Goal: Check status: Check status

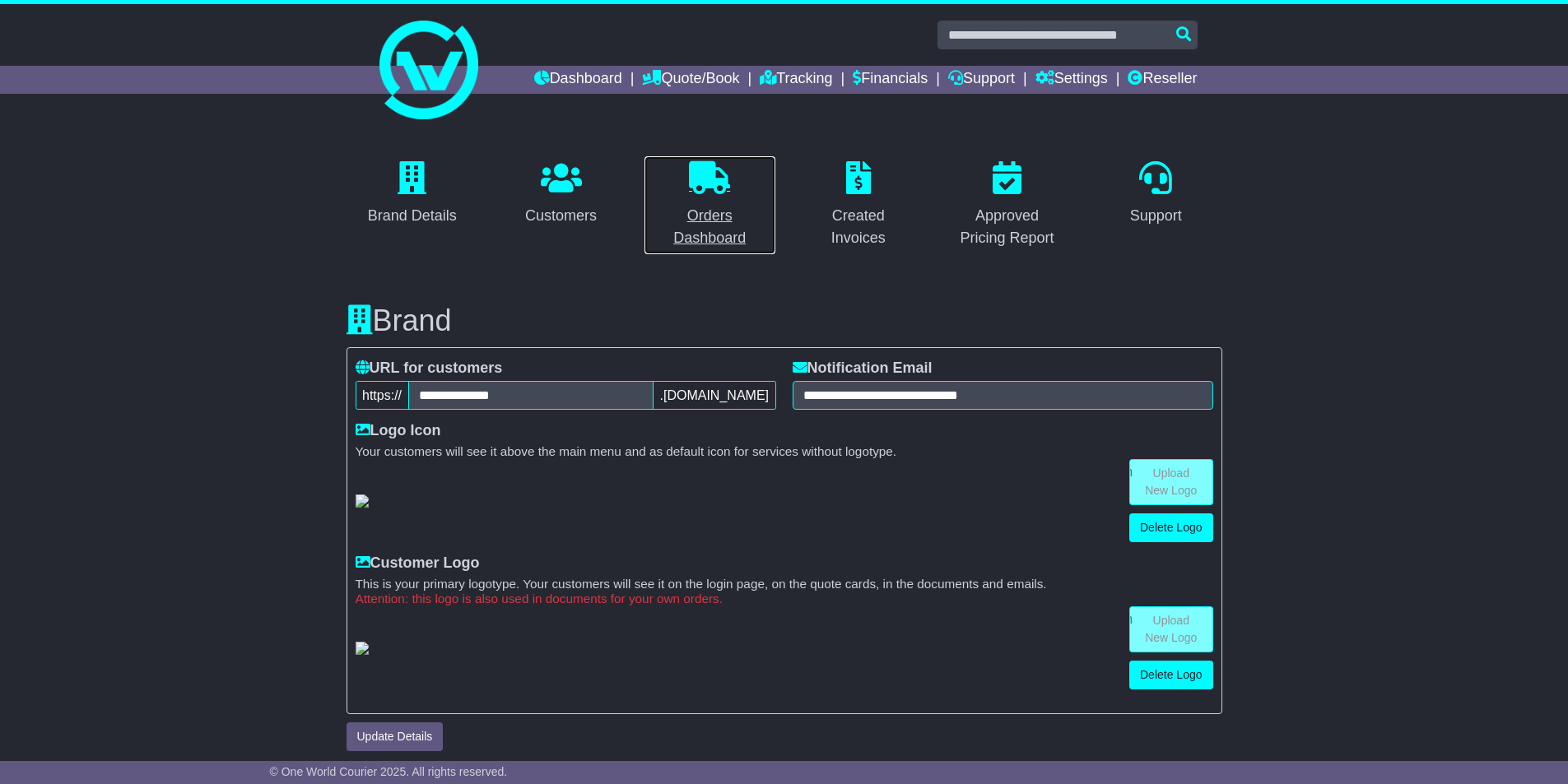
click at [695, 192] on icon at bounding box center [710, 177] width 41 height 33
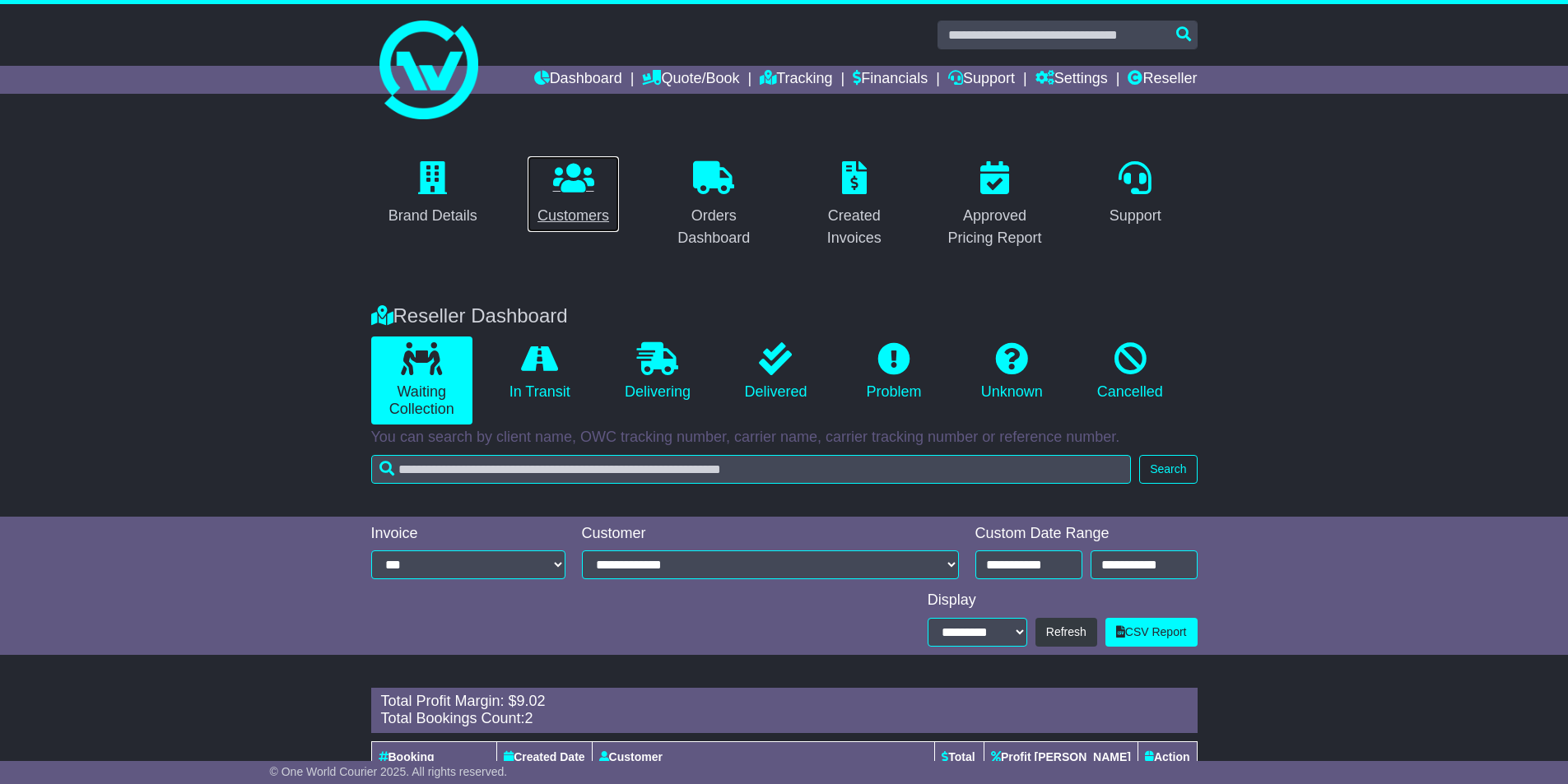
click at [564, 190] on icon at bounding box center [574, 177] width 41 height 33
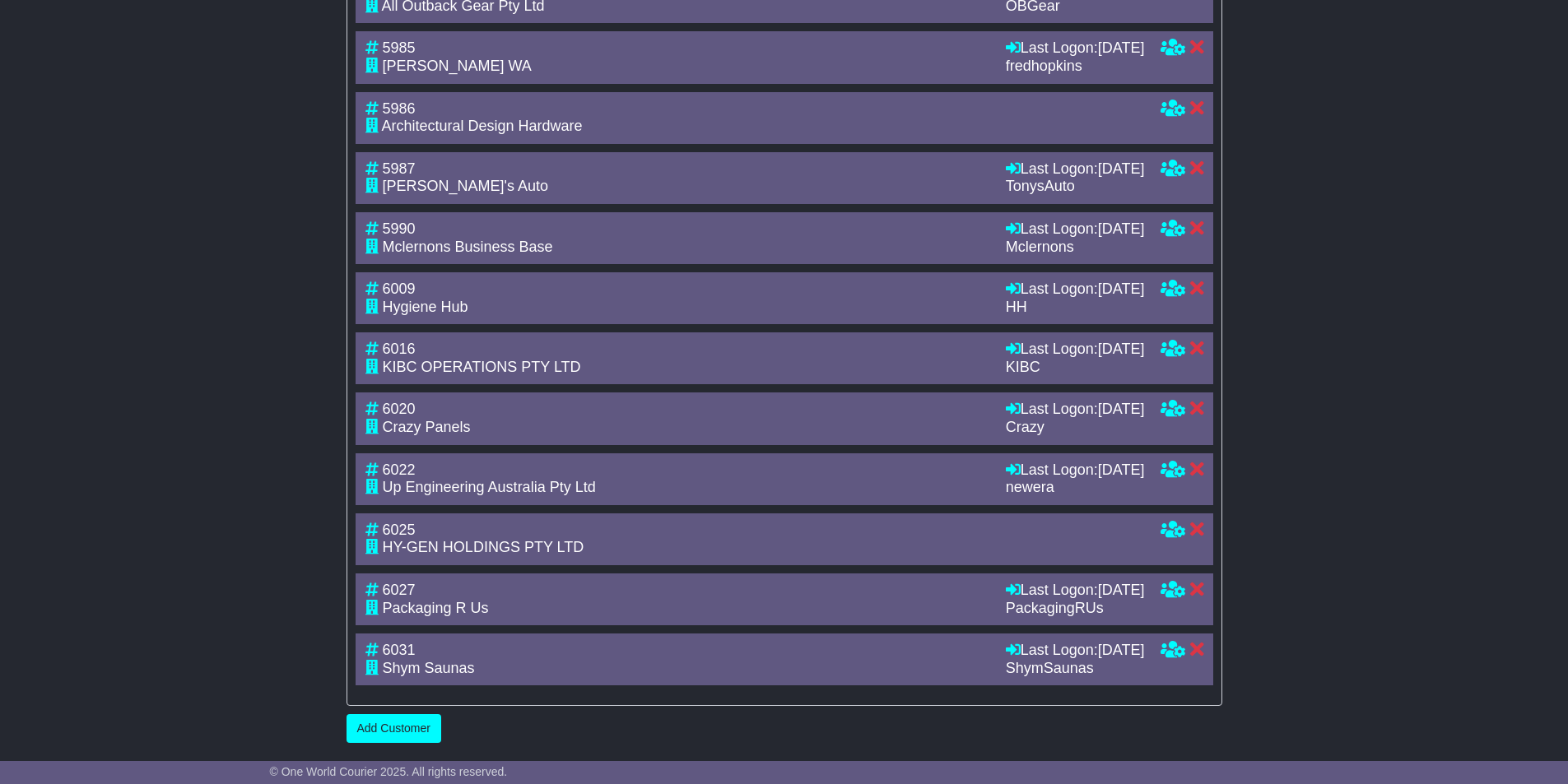
scroll to position [3297, 0]
click at [1098, 357] on span "[DATE]" at bounding box center [1121, 349] width 47 height 17
drag, startPoint x: 1044, startPoint y: 310, endPoint x: 1042, endPoint y: 291, distance: 19.1
click at [1042, 291] on div "Last Logon: 22nd September 2025 HH" at bounding box center [1075, 299] width 139 height 36
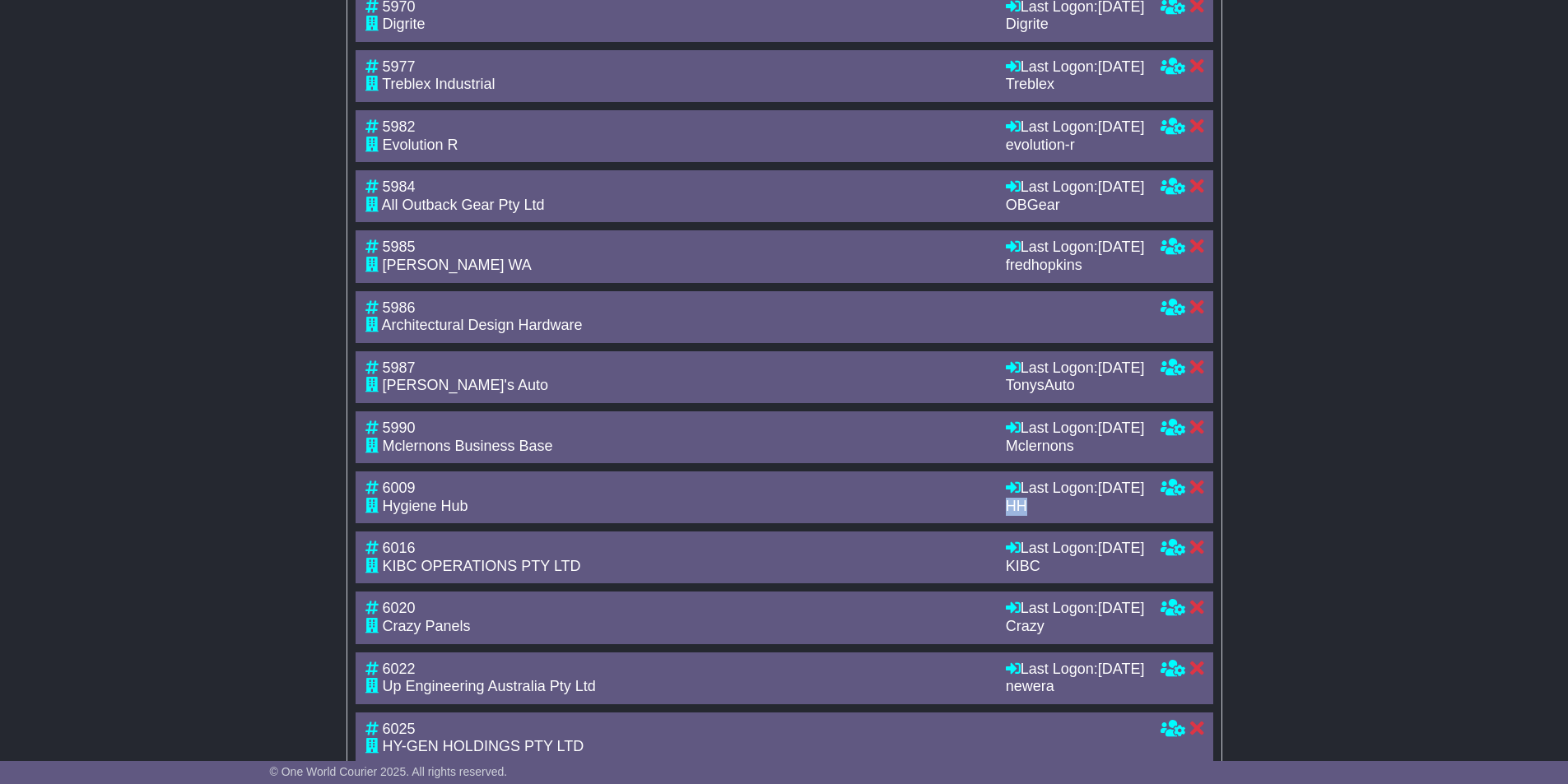
scroll to position [2803, 0]
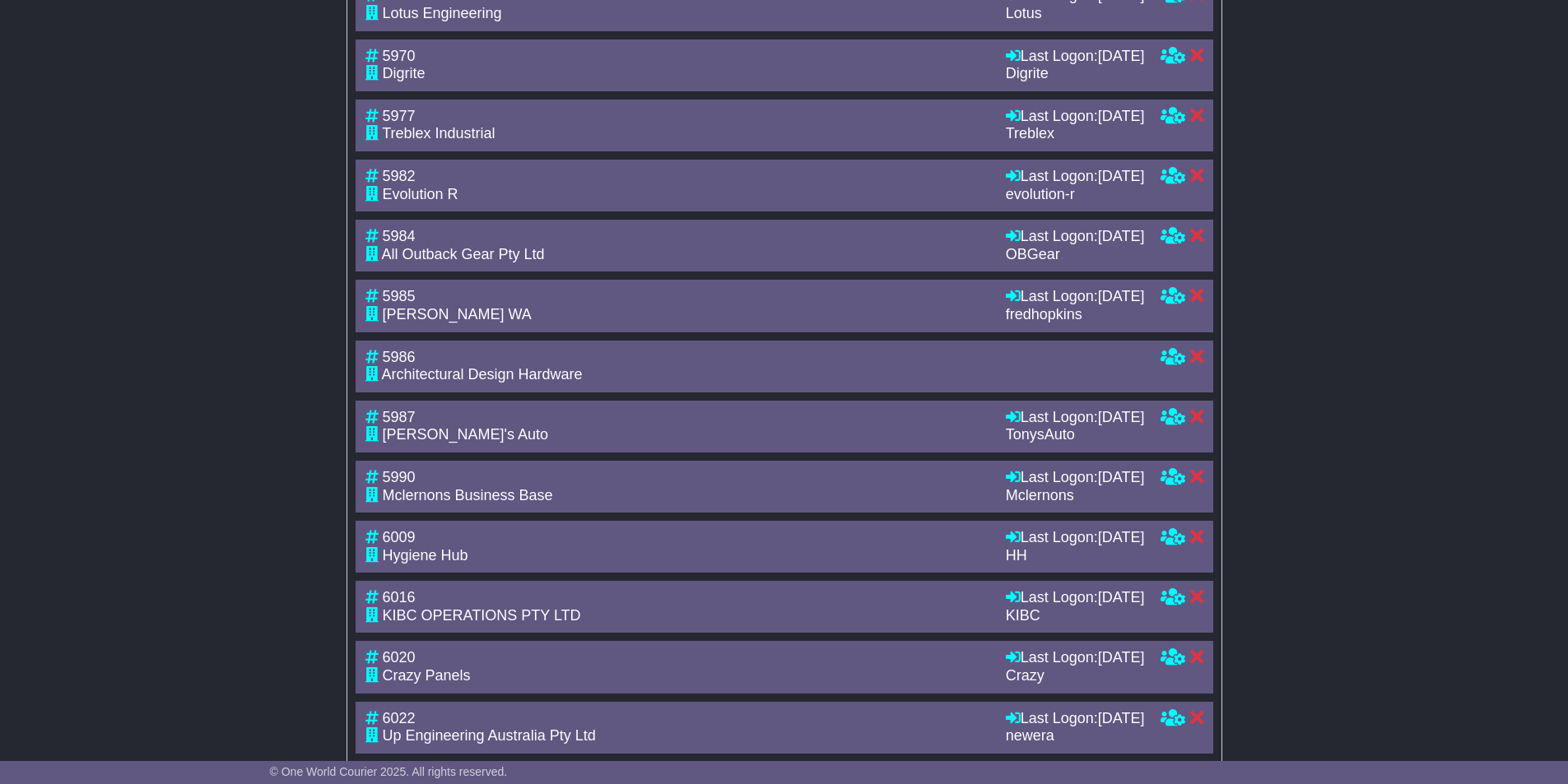
click at [1098, 124] on span "26th September 2025" at bounding box center [1121, 116] width 47 height 17
click at [1044, 84] on div "Digrite" at bounding box center [1075, 73] width 139 height 18
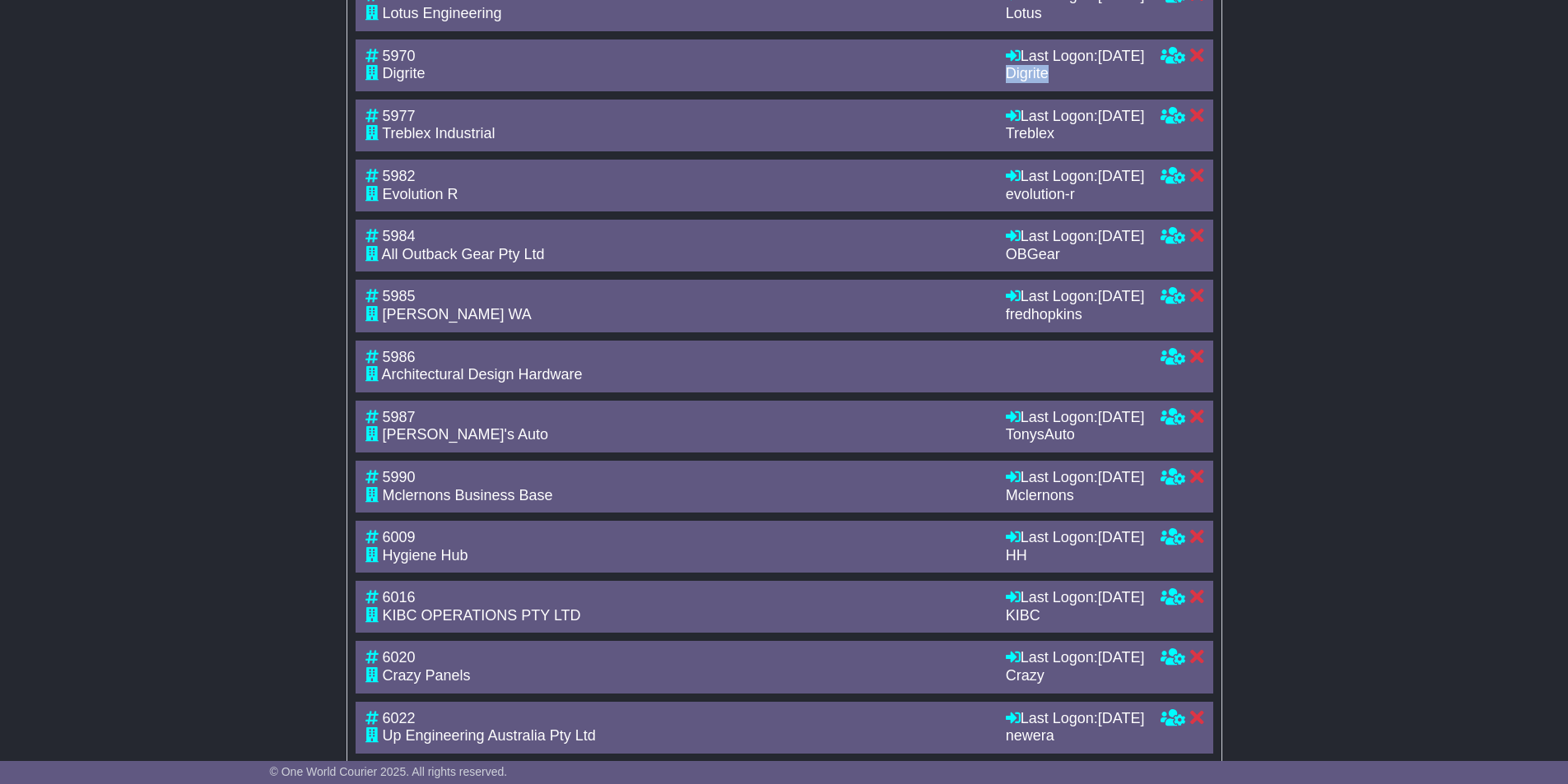
click at [1044, 84] on div "Digrite" at bounding box center [1075, 73] width 139 height 18
click at [1098, 64] on span "26th September 2025" at bounding box center [1121, 56] width 47 height 17
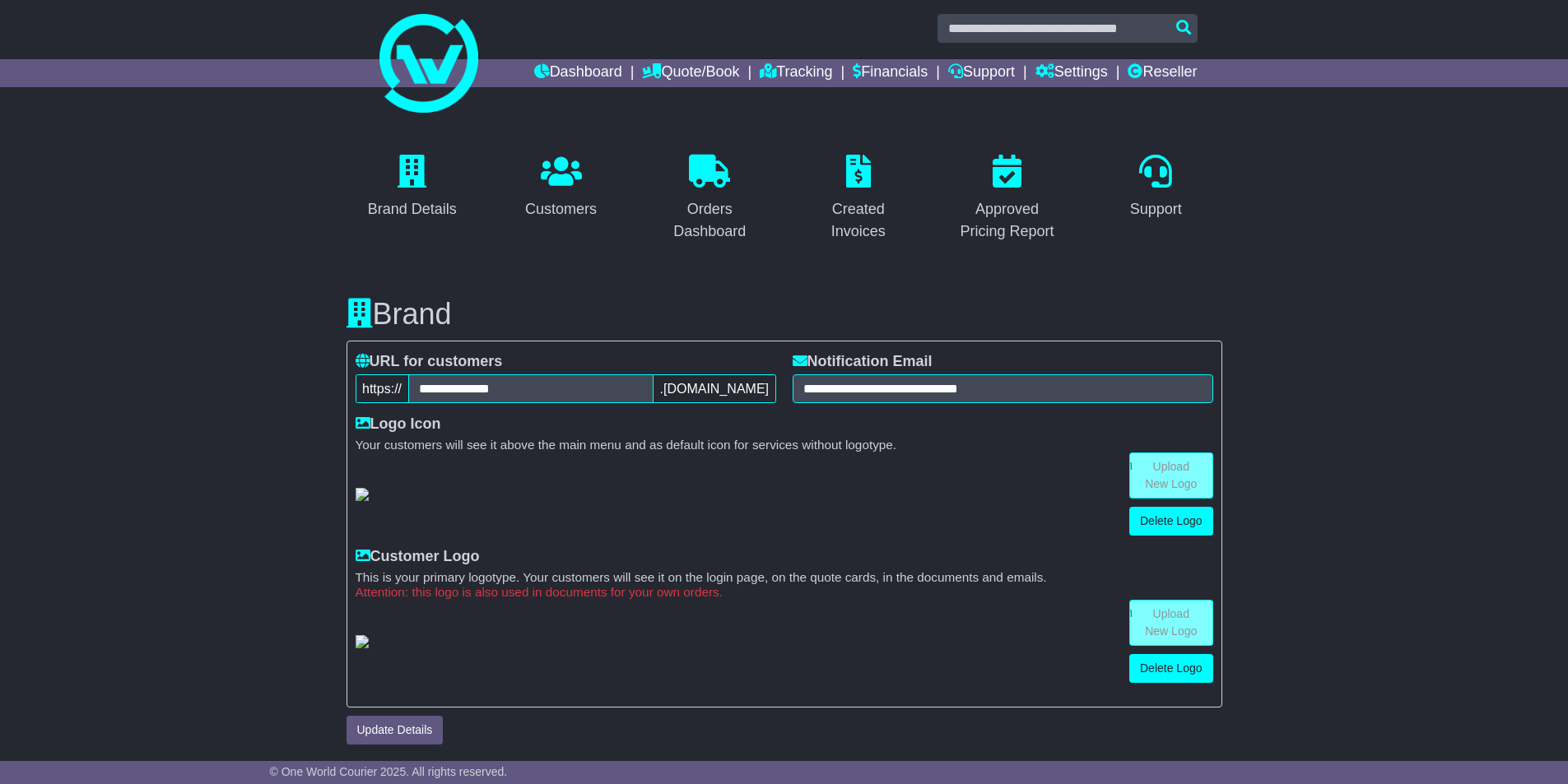
scroll to position [0, 0]
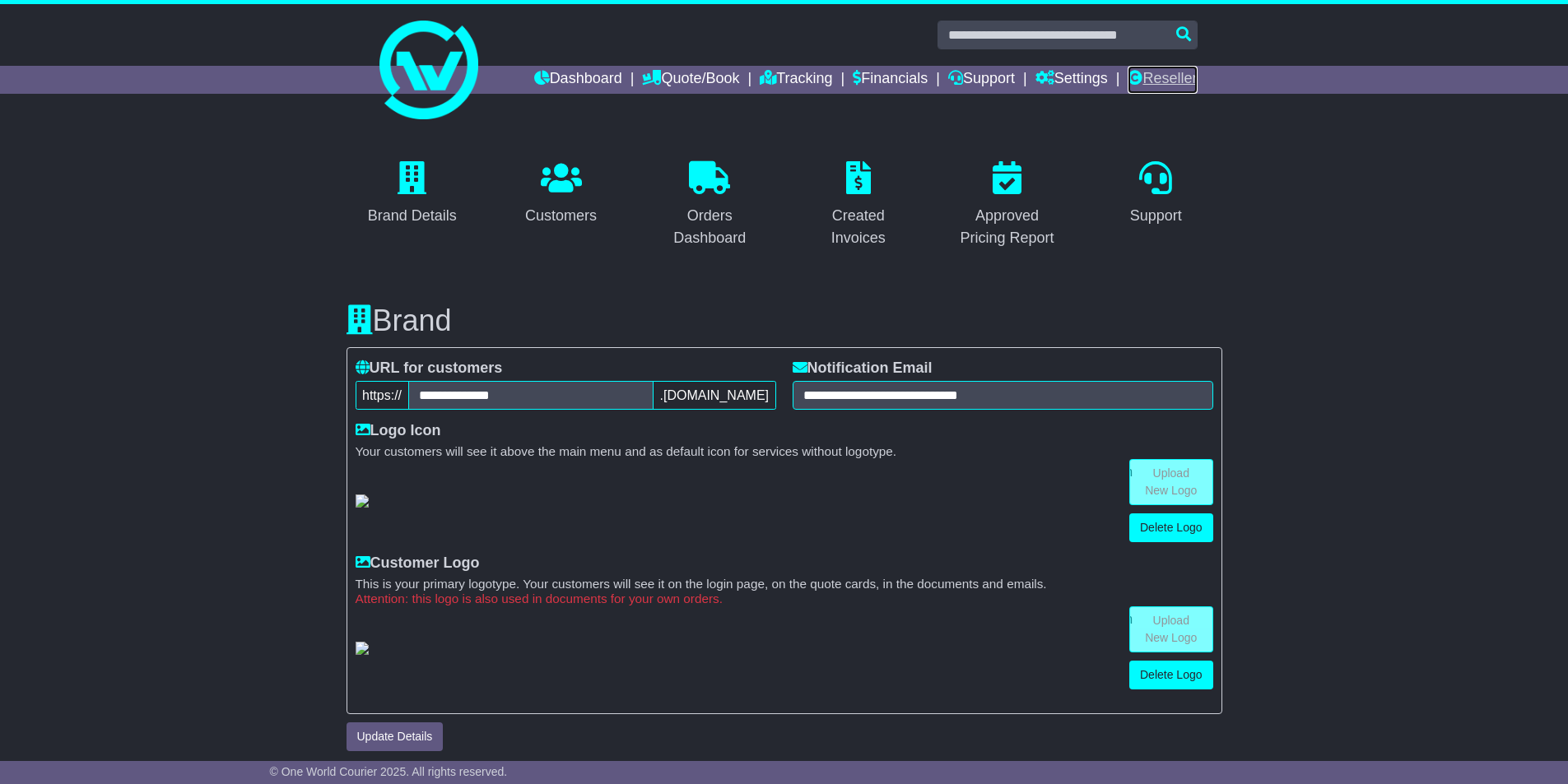
click at [1166, 77] on link "Reseller" at bounding box center [1162, 80] width 69 height 28
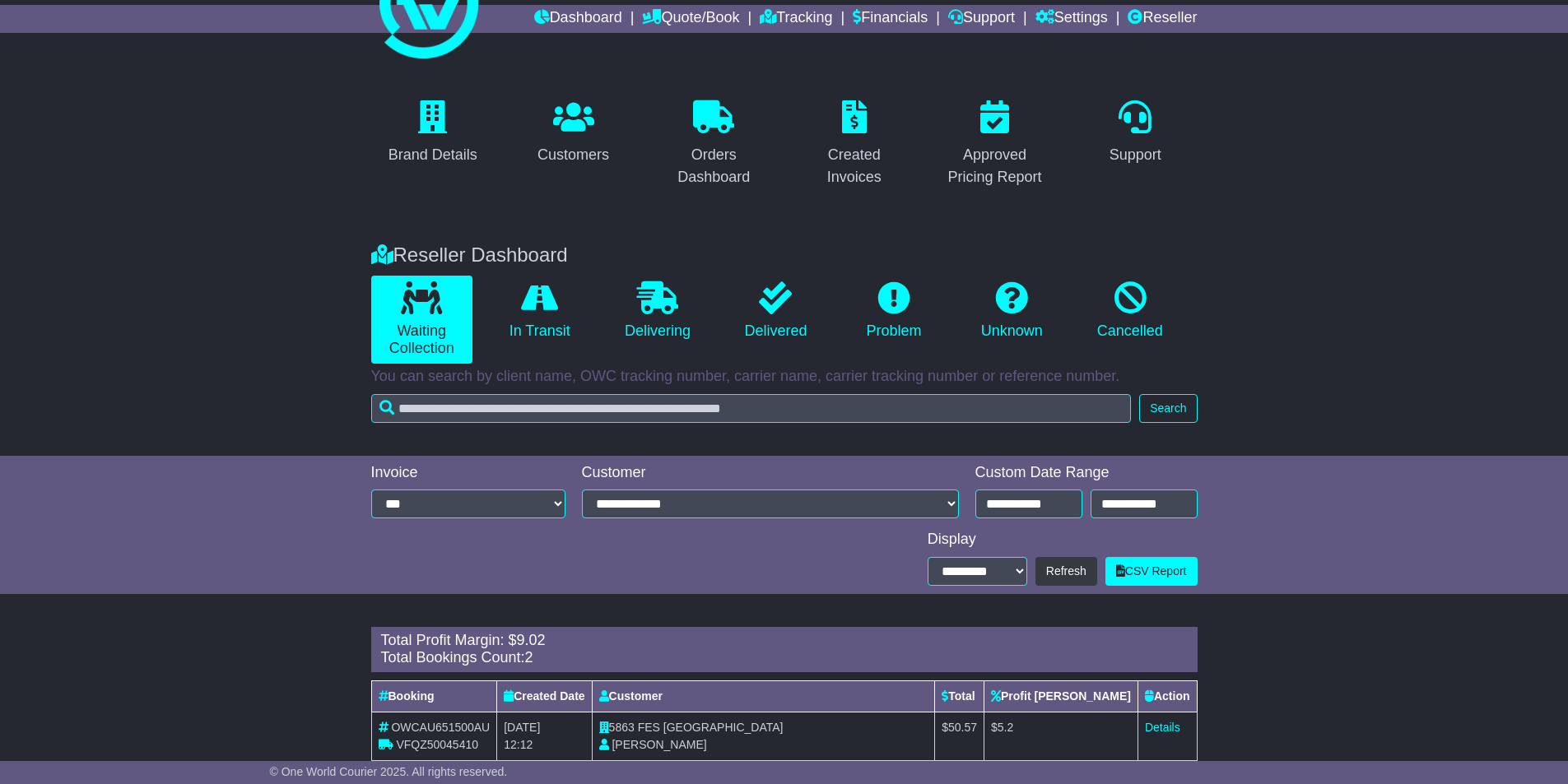
scroll to position [145, 0]
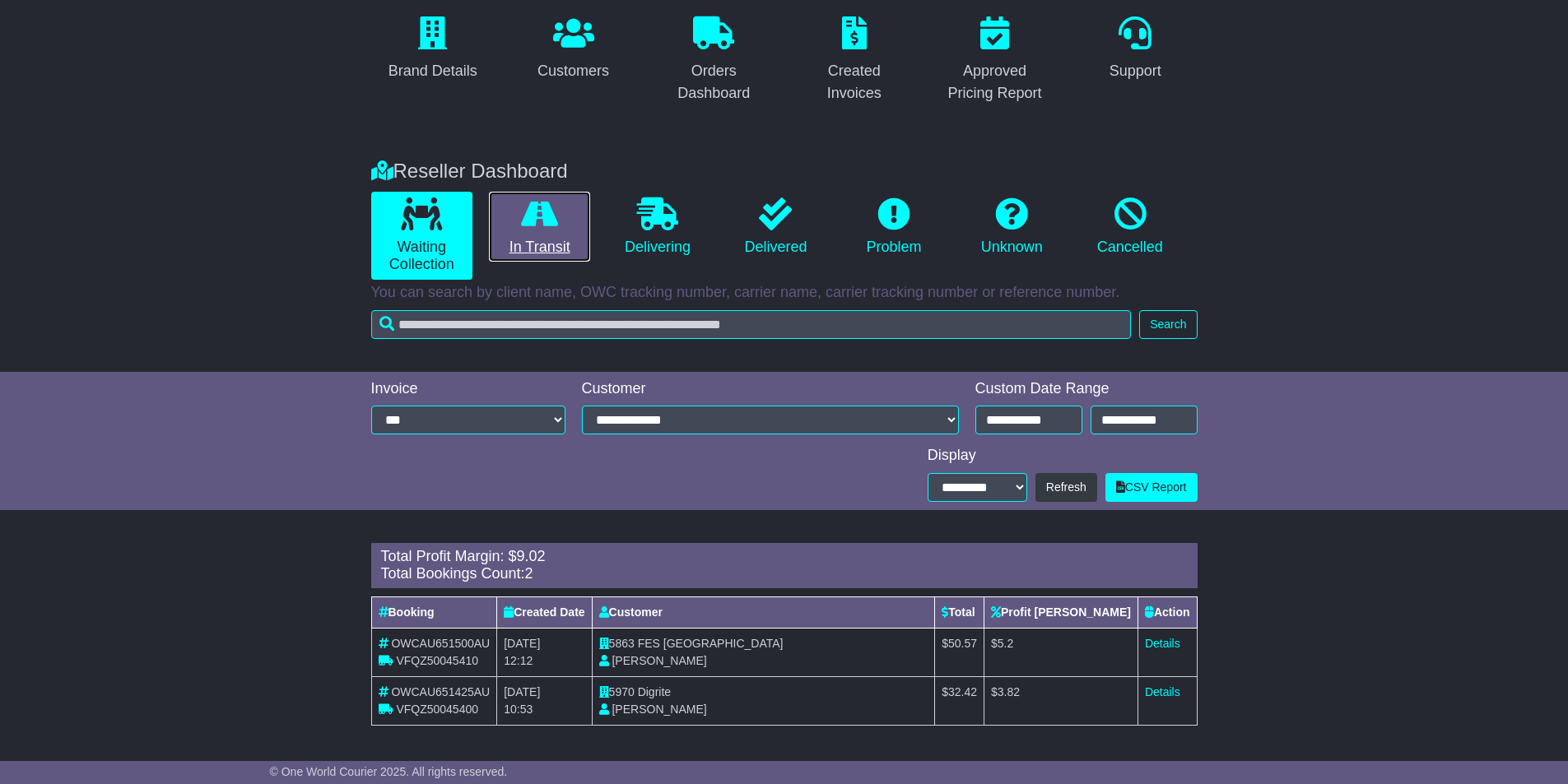
click at [533, 238] on link "In Transit" at bounding box center [540, 226] width 101 height 70
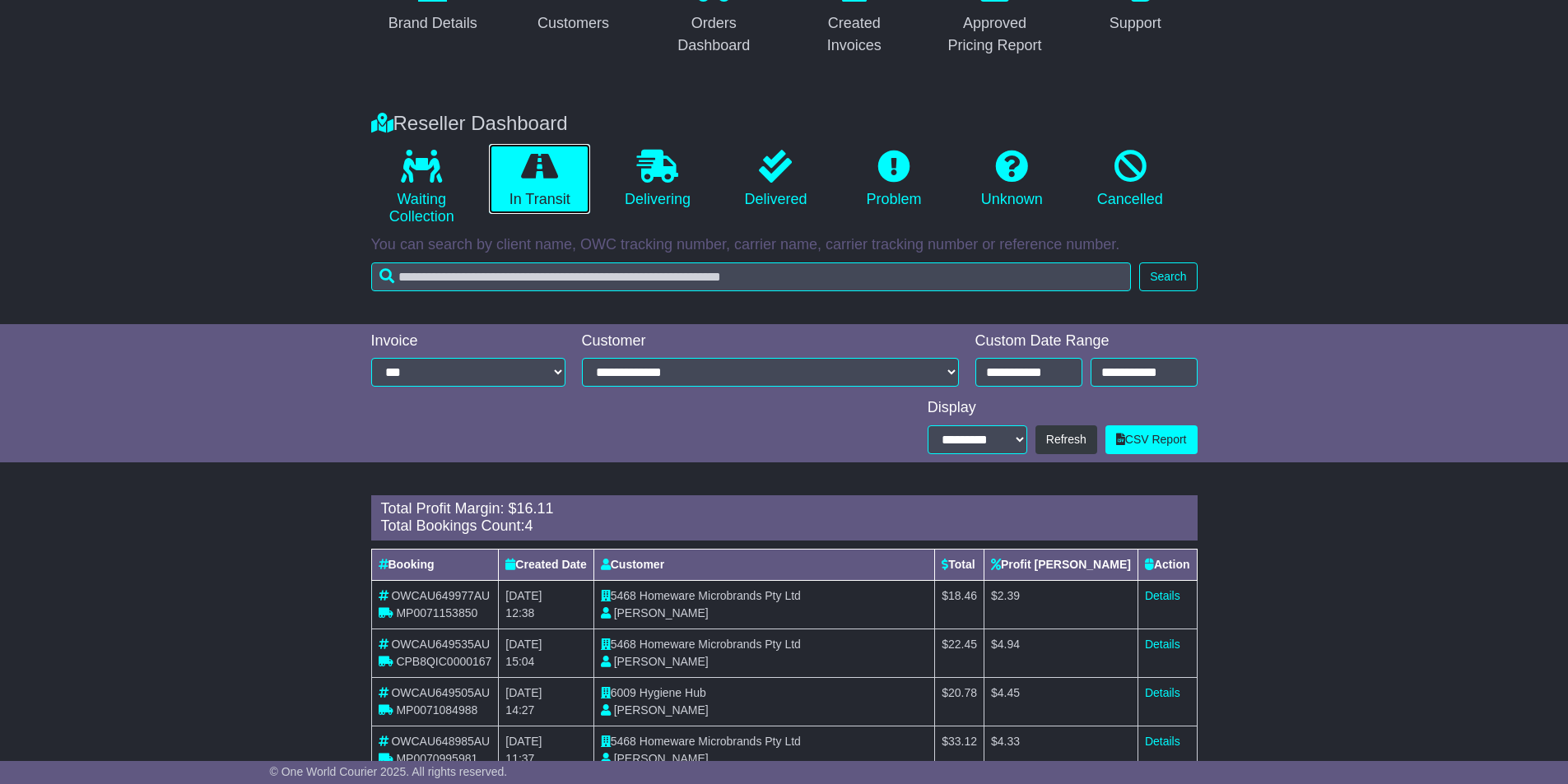
scroll to position [242, 0]
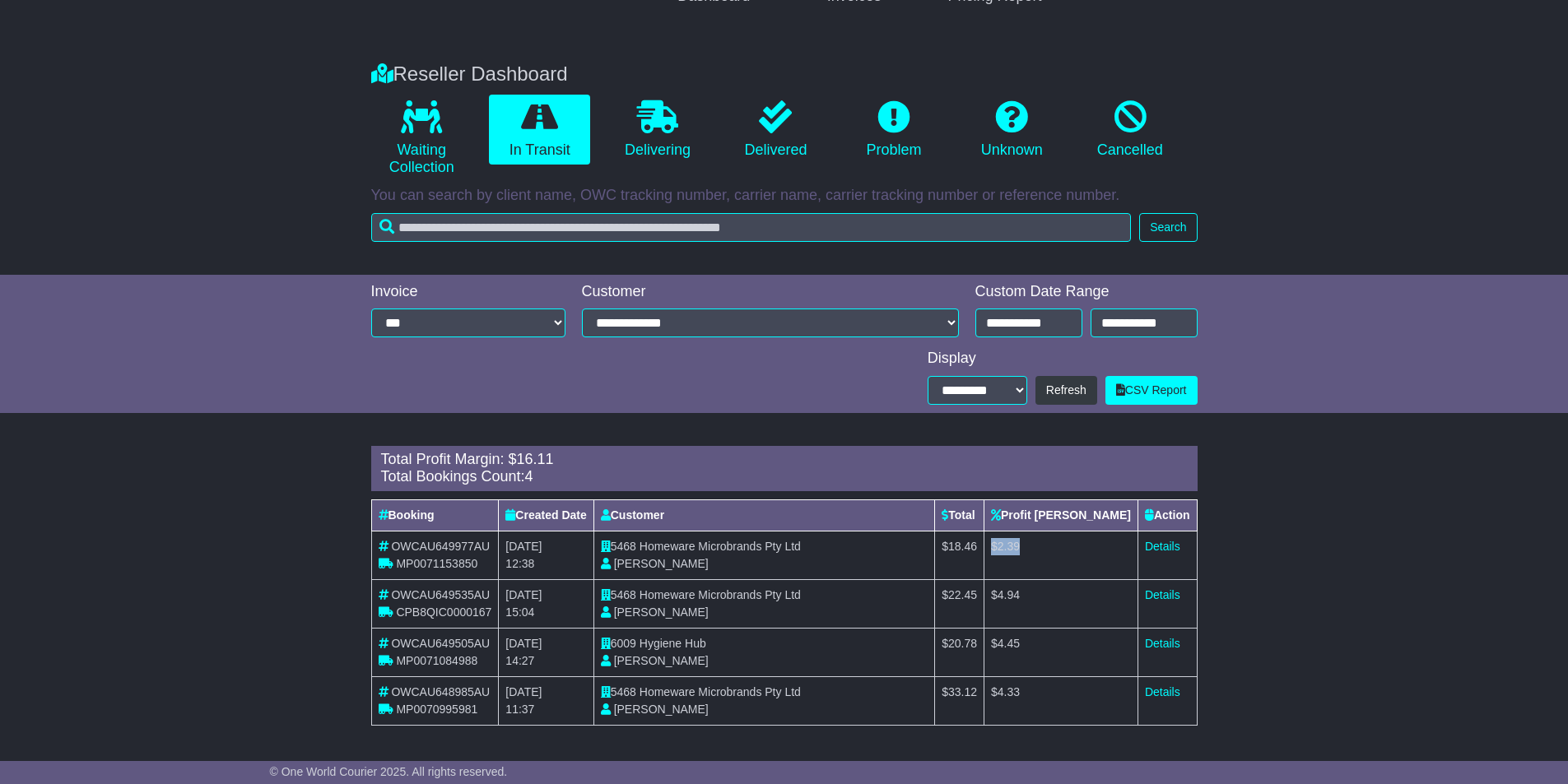
drag, startPoint x: 1090, startPoint y: 546, endPoint x: 1046, endPoint y: 543, distance: 44.1
click at [1046, 543] on td "$ 2.39" at bounding box center [1061, 555] width 154 height 49
drag, startPoint x: 1091, startPoint y: 598, endPoint x: 1023, endPoint y: 598, distance: 68.0
click at [1023, 598] on tr "OWCAU649535AU CPB8QIC0000167 22nd September 2025 15:04 5468 Homeware Microbrand…" at bounding box center [783, 604] width 825 height 49
drag, startPoint x: 1082, startPoint y: 648, endPoint x: 1003, endPoint y: 643, distance: 79.2
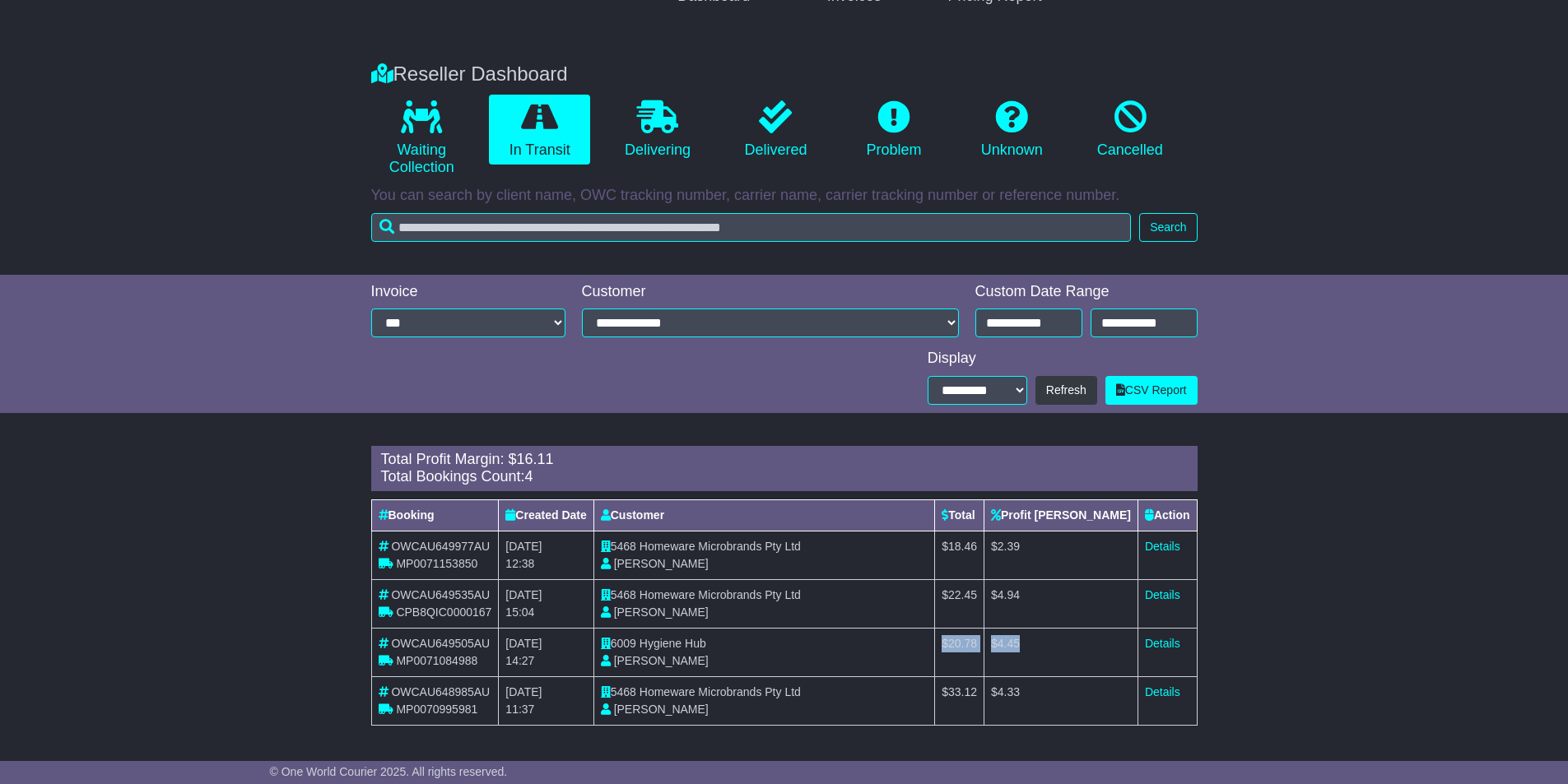
click at [1003, 643] on tr "OWCAU649505AU MP0071084988 22nd September 2025 14:27 6009 Hygiene Hub Tarents L…" at bounding box center [783, 653] width 825 height 49
drag, startPoint x: 1085, startPoint y: 693, endPoint x: 990, endPoint y: 687, distance: 95.2
click at [992, 691] on tr "OWCAU648985AU MP0070995981 21st September 2025 11:37 5468 Homeware Microbrands …" at bounding box center [783, 700] width 825 height 49
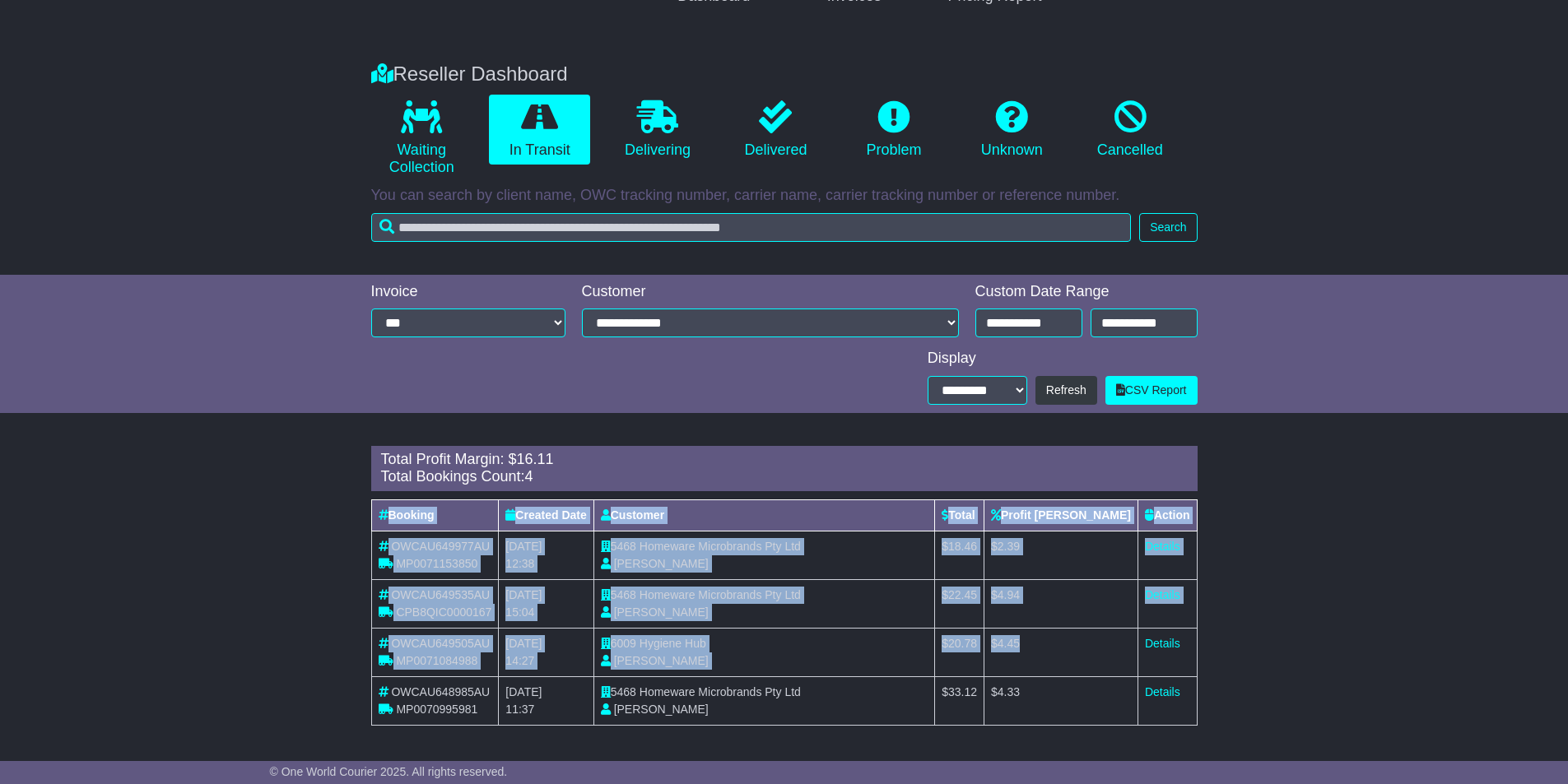
drag, startPoint x: 1082, startPoint y: 643, endPoint x: 362, endPoint y: 636, distance: 720.0
click at [362, 636] on div "Loading... There are no orders within the given period. Total Profit Margin: $ …" at bounding box center [783, 594] width 842 height 314
click at [838, 637] on td "6009 Hygiene Hub Tarents Lee" at bounding box center [763, 653] width 341 height 49
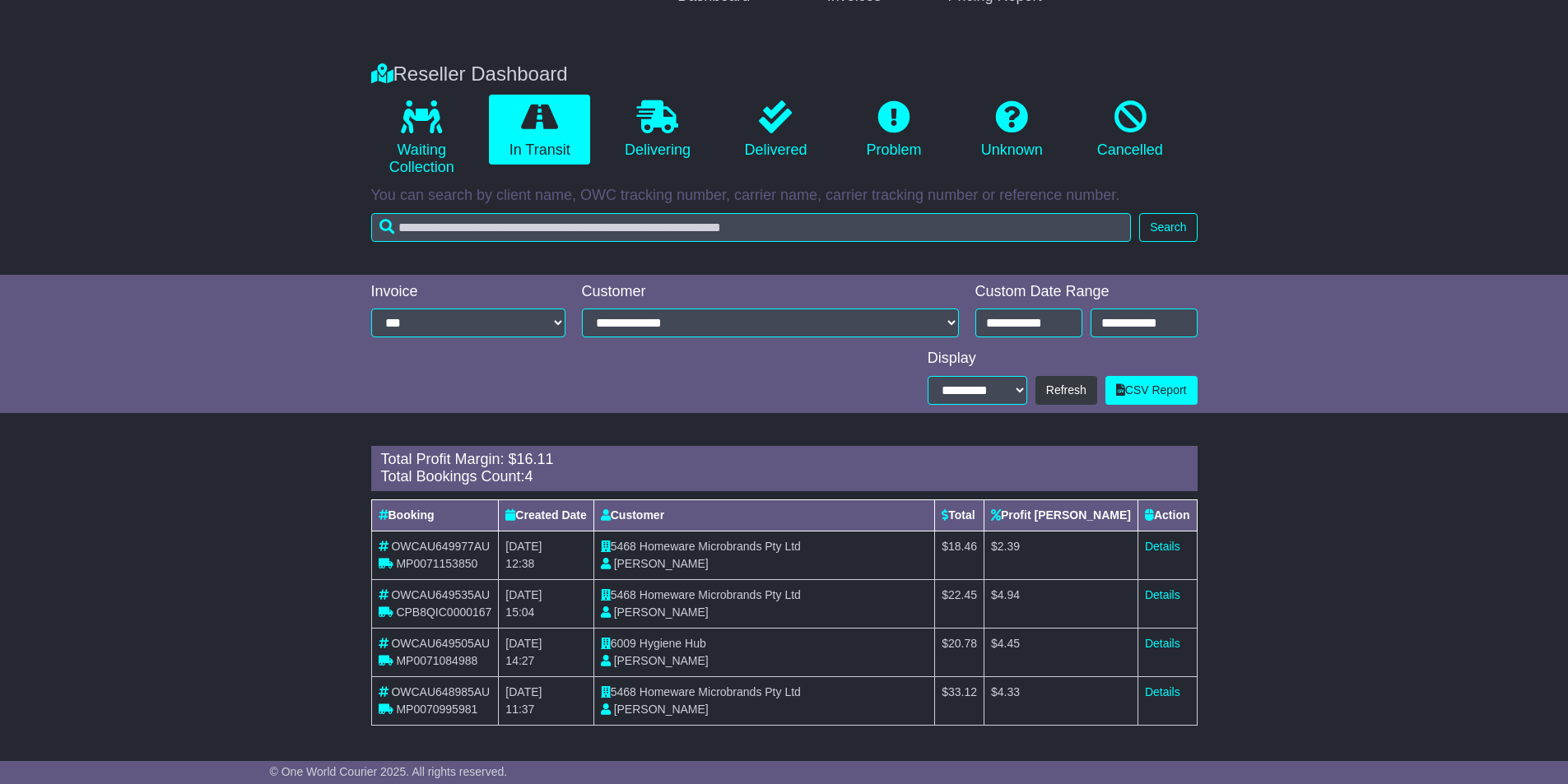
click at [1020, 646] on span "4.45" at bounding box center [1008, 643] width 23 height 13
click at [976, 638] on span "20.78" at bounding box center [962, 643] width 29 height 13
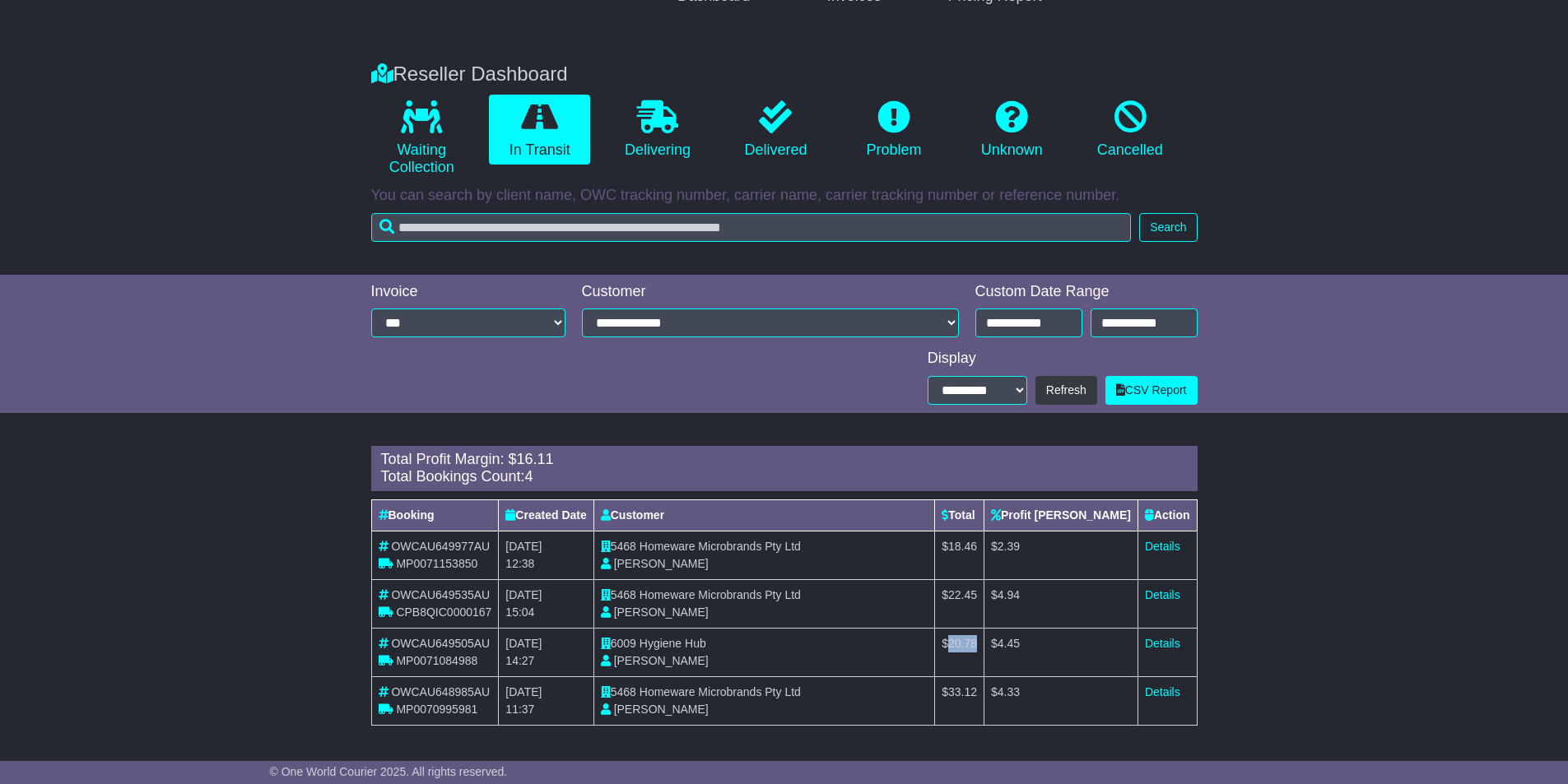
click at [976, 638] on span "20.78" at bounding box center [962, 643] width 29 height 13
click at [1020, 590] on span "4.94" at bounding box center [1008, 595] width 23 height 13
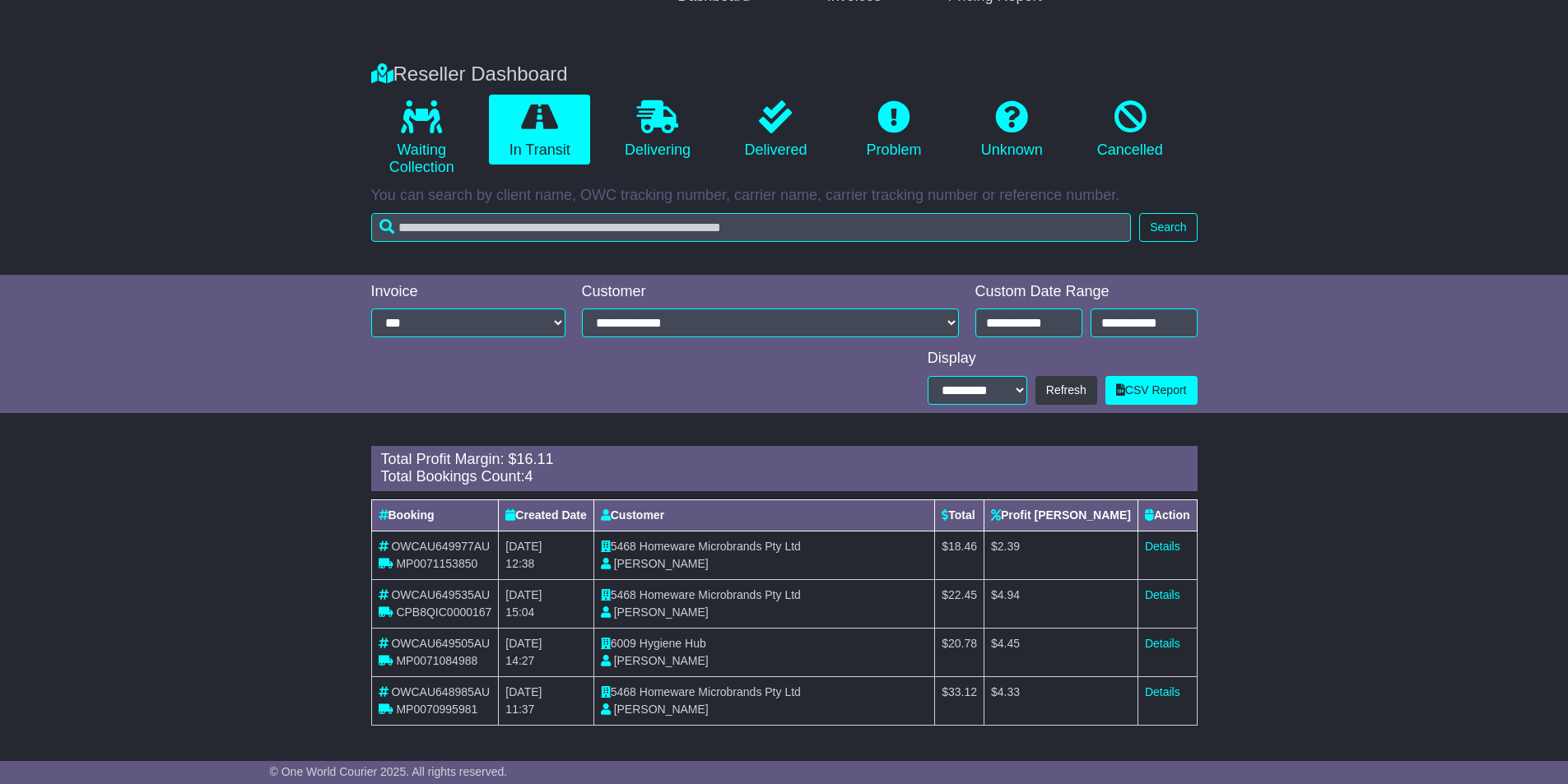
click at [984, 606] on td "$ 22.45" at bounding box center [960, 604] width 50 height 49
click at [984, 596] on td "$ 22.45" at bounding box center [960, 604] width 50 height 49
click at [984, 586] on td "$ 22.45" at bounding box center [960, 604] width 50 height 49
drag, startPoint x: 1008, startPoint y: 574, endPoint x: 1018, endPoint y: 589, distance: 18.0
click at [1014, 586] on tbody "OWCAU649977AU MP0071153850 23rd September 2025 12:38 5468 Homeware Microbrands …" at bounding box center [783, 627] width 825 height 194
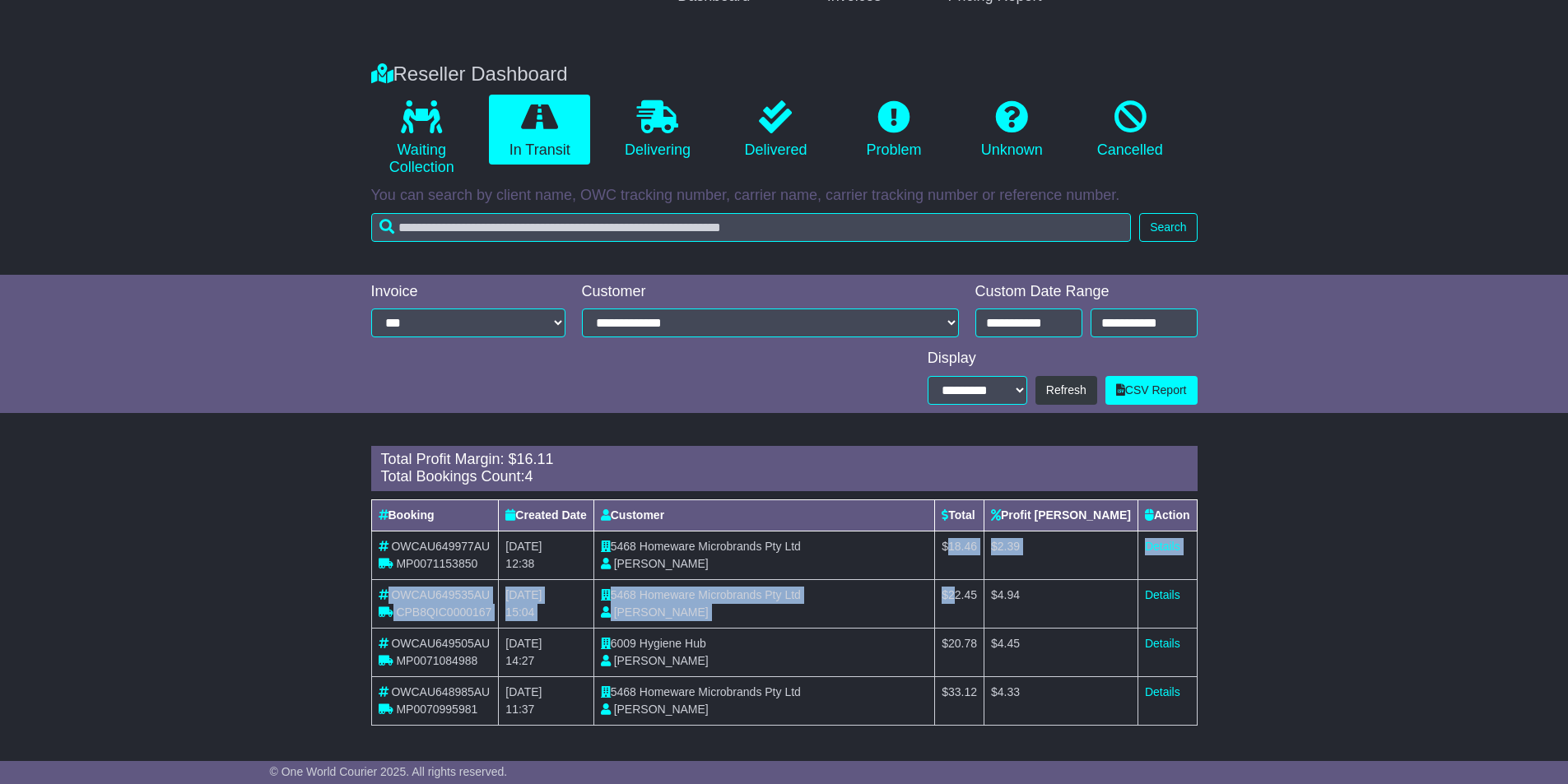
click at [976, 589] on span "22.45" at bounding box center [962, 595] width 29 height 13
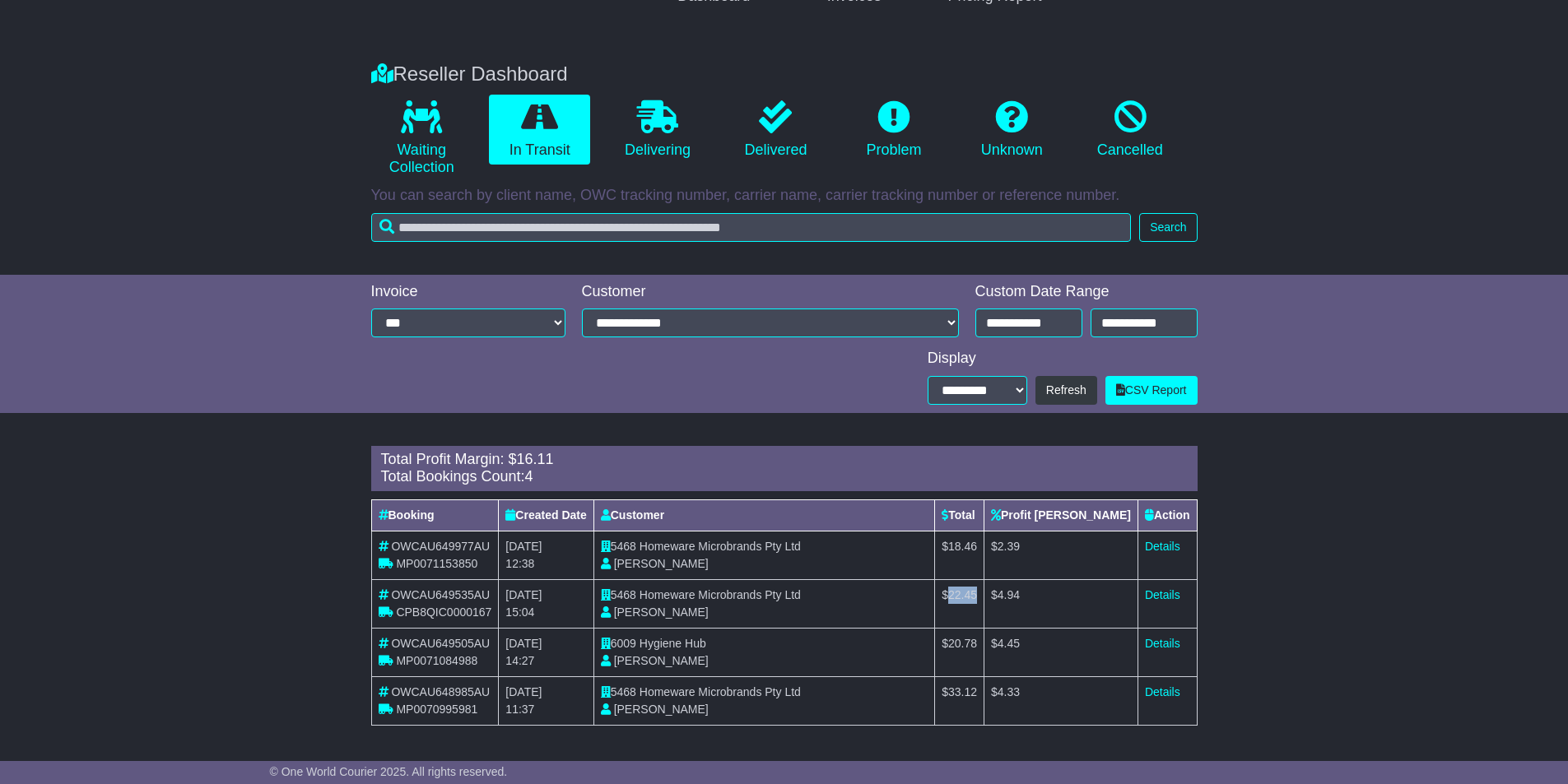
click at [976, 589] on span "22.45" at bounding box center [962, 595] width 29 height 13
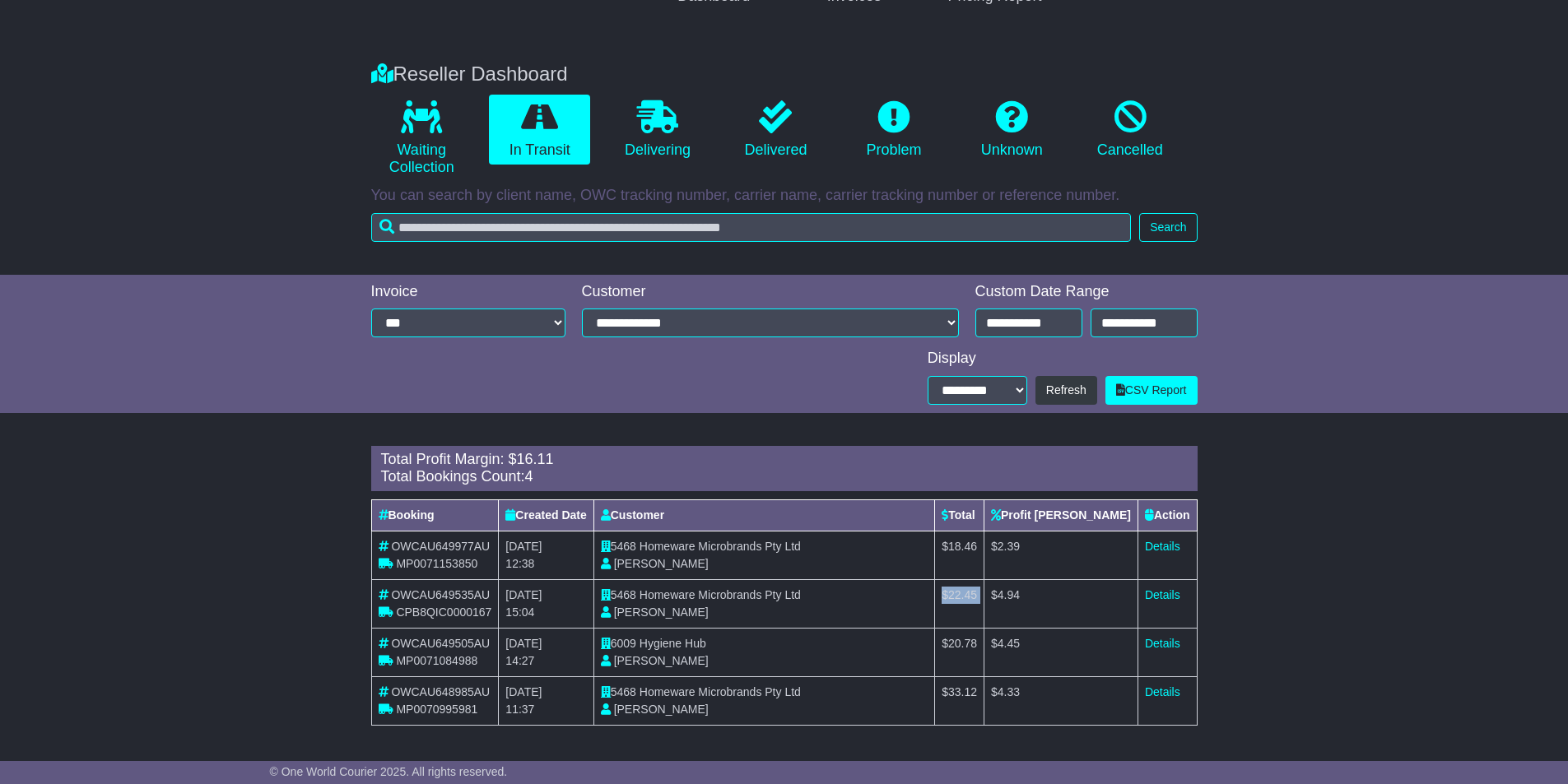
click at [984, 582] on td "$ 22.45" at bounding box center [960, 604] width 50 height 49
click at [976, 546] on span "18.46" at bounding box center [962, 546] width 29 height 13
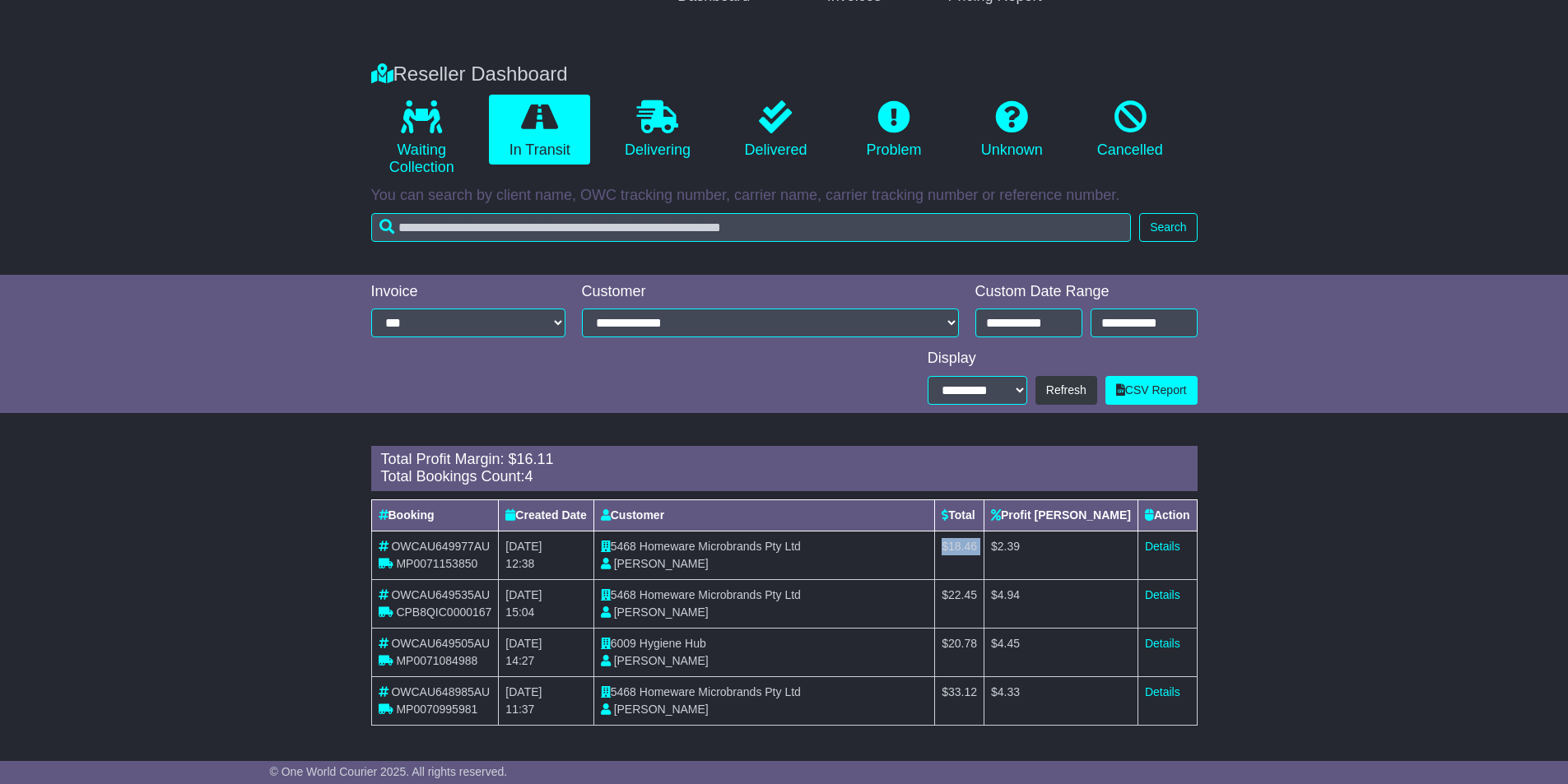
click at [976, 546] on span "18.46" at bounding box center [962, 546] width 29 height 13
drag, startPoint x: 1085, startPoint y: 548, endPoint x: 1043, endPoint y: 552, distance: 42.2
click at [1043, 552] on tr "OWCAU649977AU MP0071153850 23rd September 2025 12:38 5468 Homeware Microbrands …" at bounding box center [783, 555] width 825 height 49
drag, startPoint x: 1082, startPoint y: 589, endPoint x: 1038, endPoint y: 598, distance: 44.9
click at [1038, 598] on tr "OWCAU649535AU CPB8QIC0000167 22nd September 2025 15:04 5468 Homeware Microbrand…" at bounding box center [783, 604] width 825 height 49
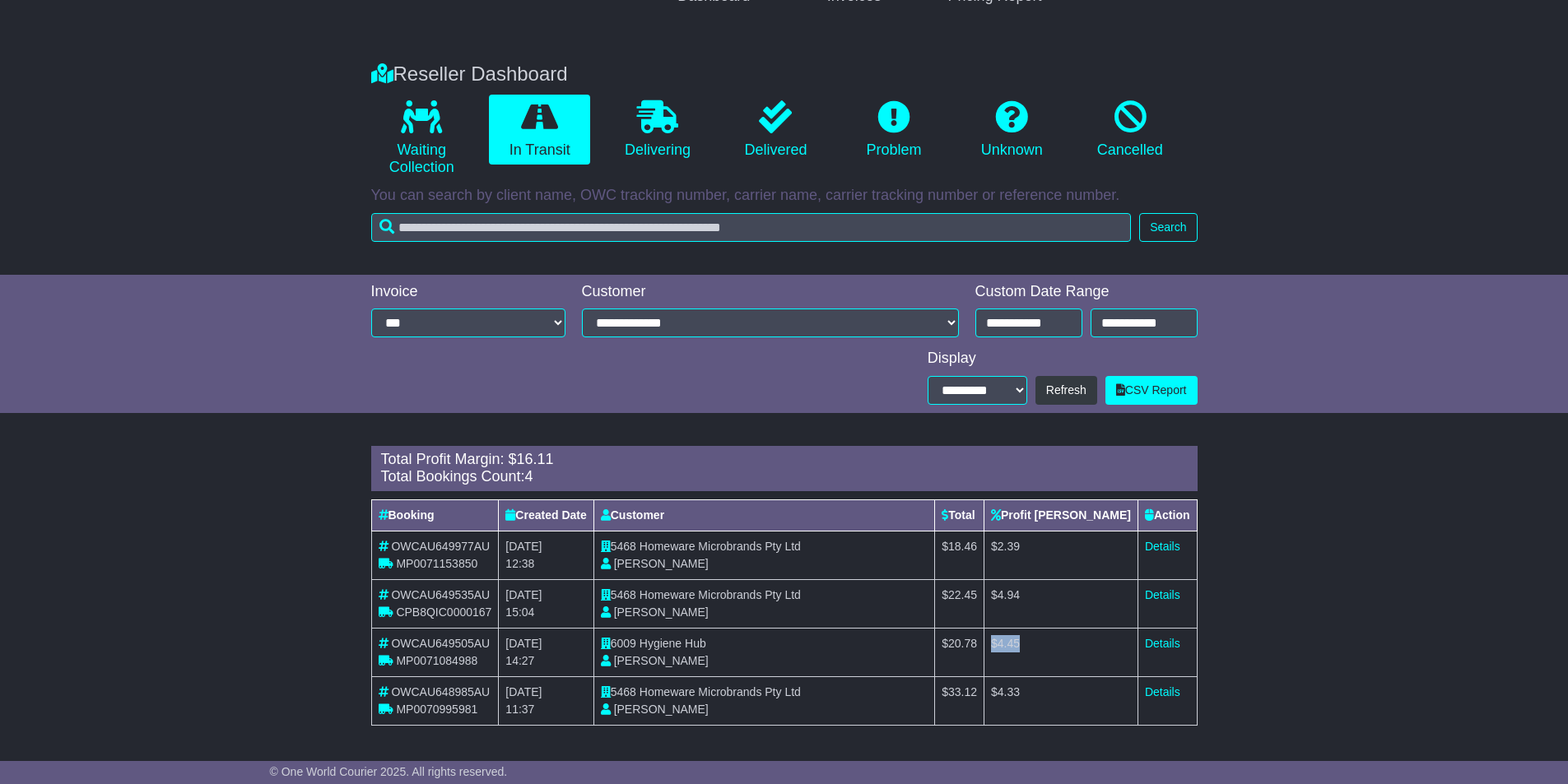
click at [1043, 647] on tr "OWCAU649505AU MP0071084988 22nd September 2025 14:27 6009 Hygiene Hub Tarents L…" at bounding box center [783, 653] width 825 height 49
drag, startPoint x: 1064, startPoint y: 691, endPoint x: 976, endPoint y: 656, distance: 94.7
click at [1038, 695] on tr "OWCAU648985AU MP0070995981 21st September 2025 11:37 5468 Homeware Microbrands …" at bounding box center [783, 700] width 825 height 49
click at [684, 136] on link "Delivering" at bounding box center [657, 130] width 101 height 70
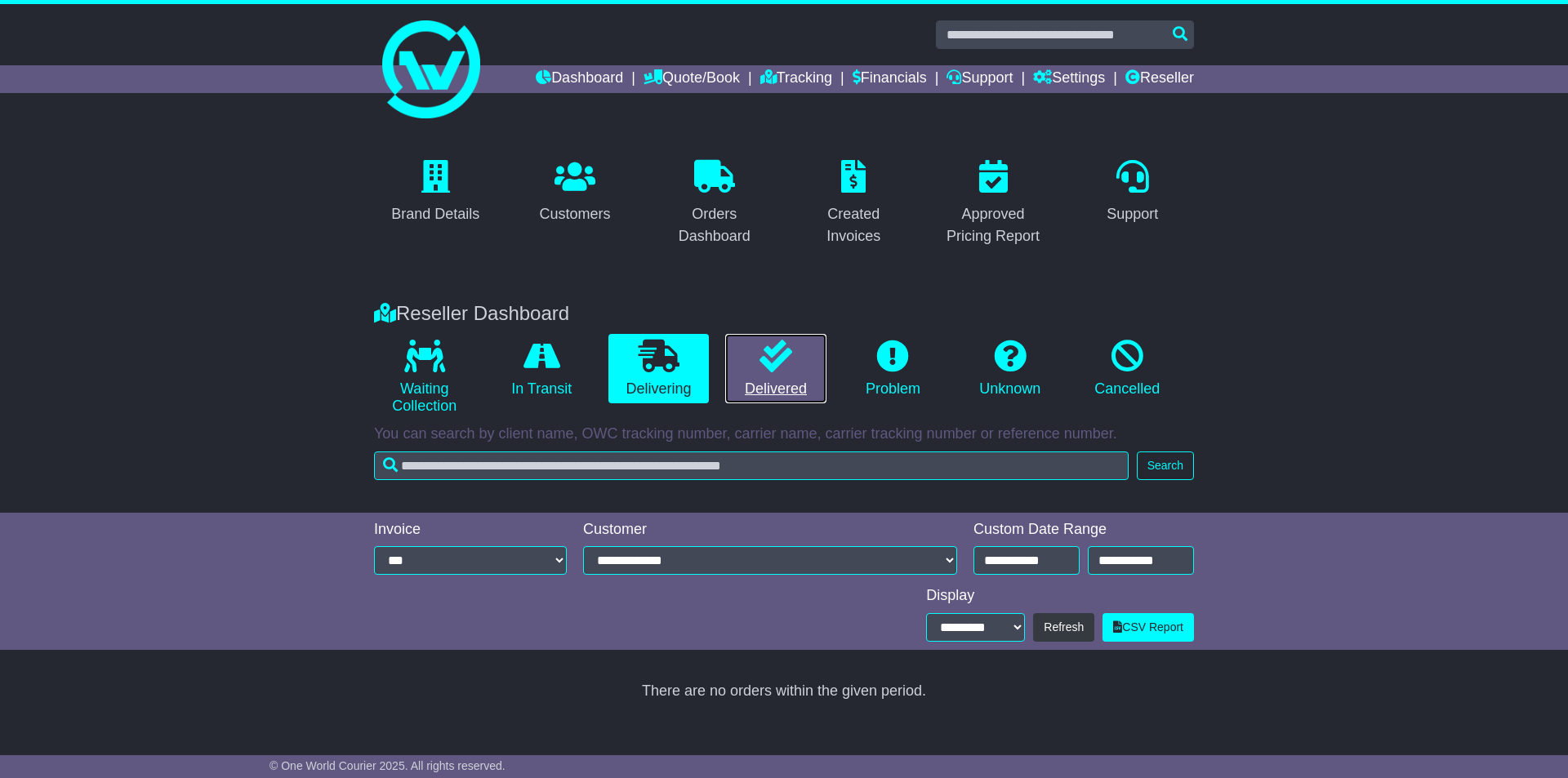
click at [770, 387] on link "Delivered" at bounding box center [775, 368] width 101 height 70
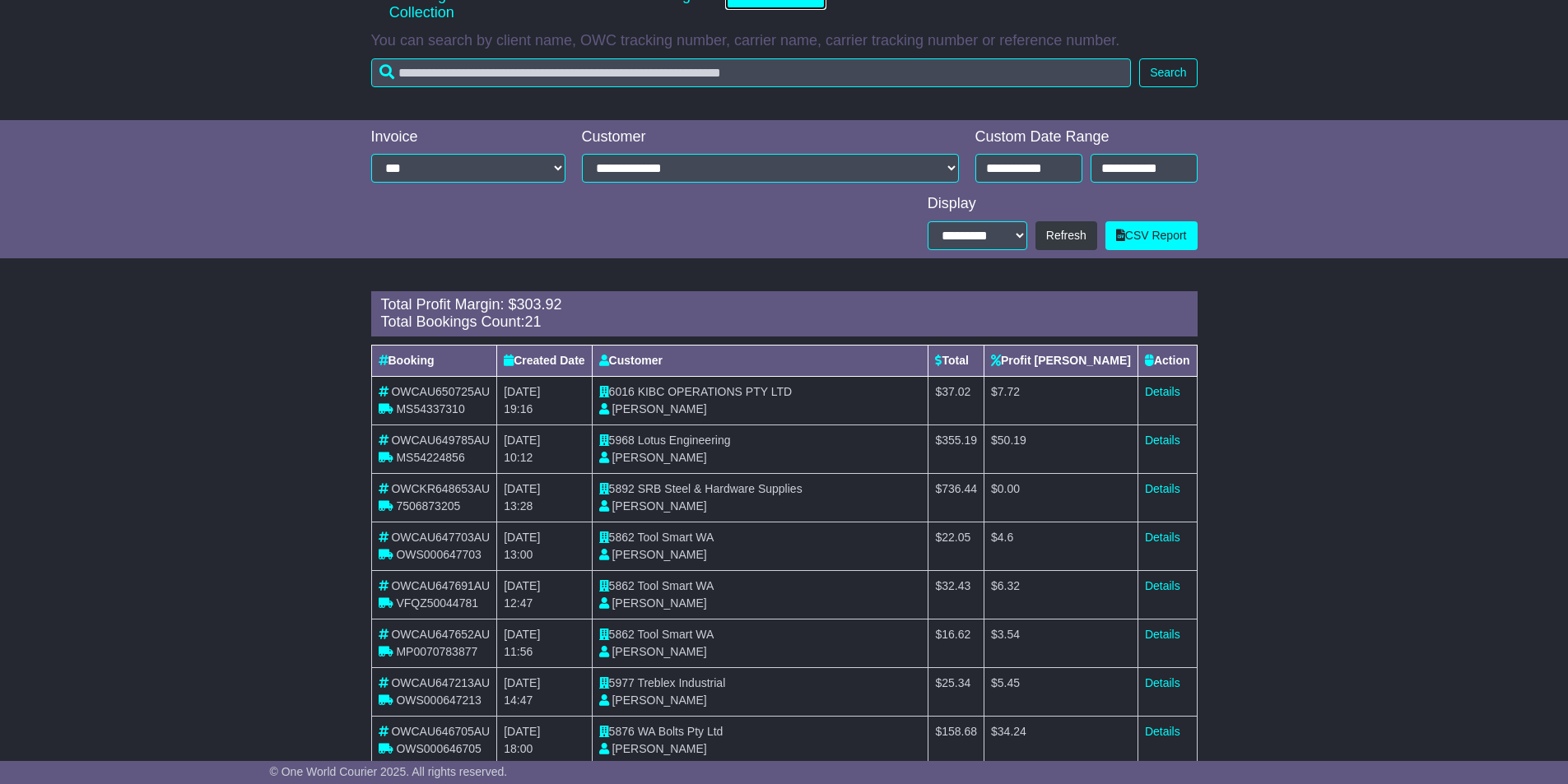
scroll to position [411, 0]
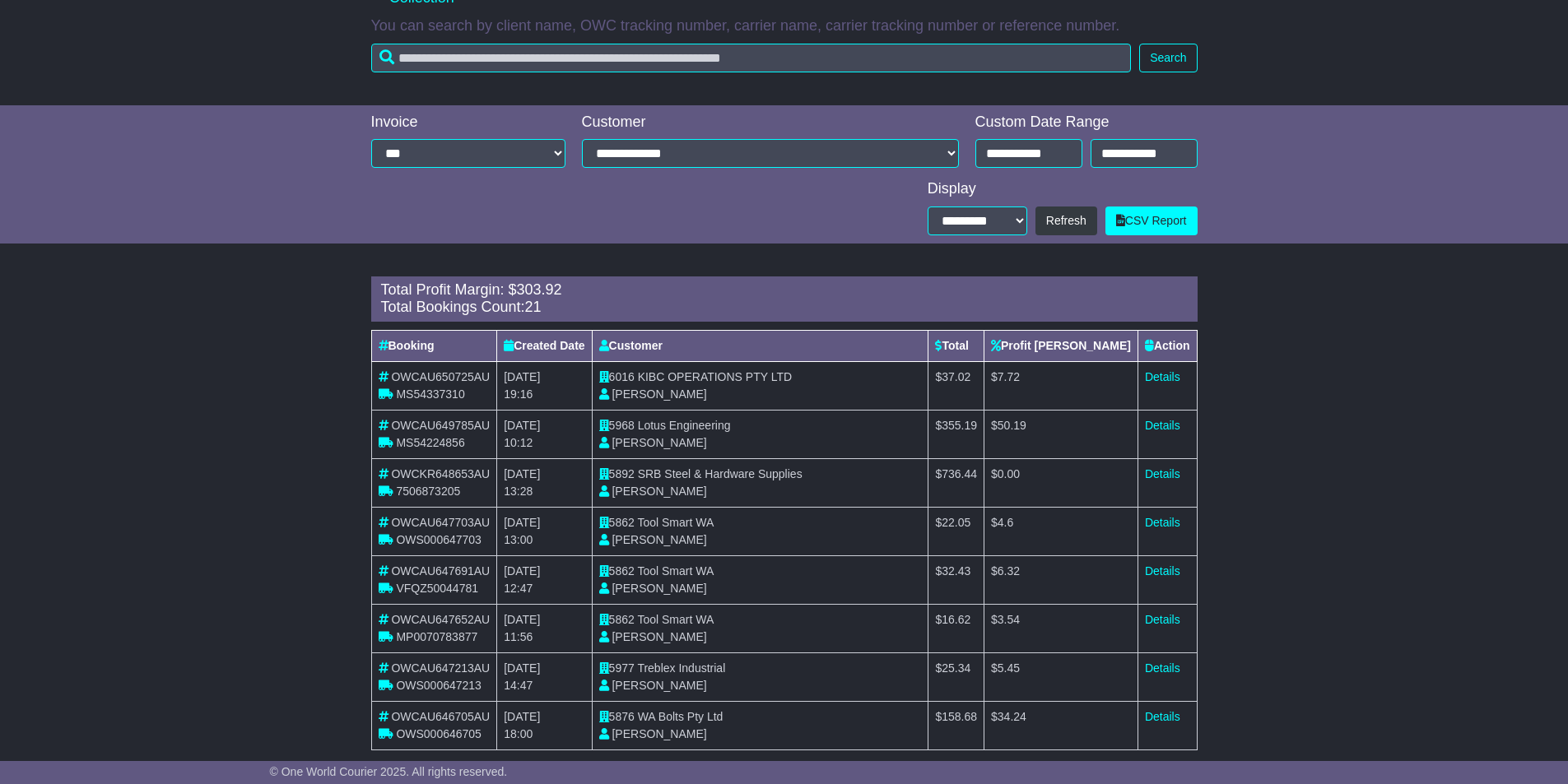
click at [1067, 368] on td "$ 7.72" at bounding box center [1061, 386] width 154 height 49
click at [1068, 368] on td "$ 7.72" at bounding box center [1061, 386] width 154 height 49
click at [1026, 420] on span "50.19" at bounding box center [1011, 425] width 29 height 13
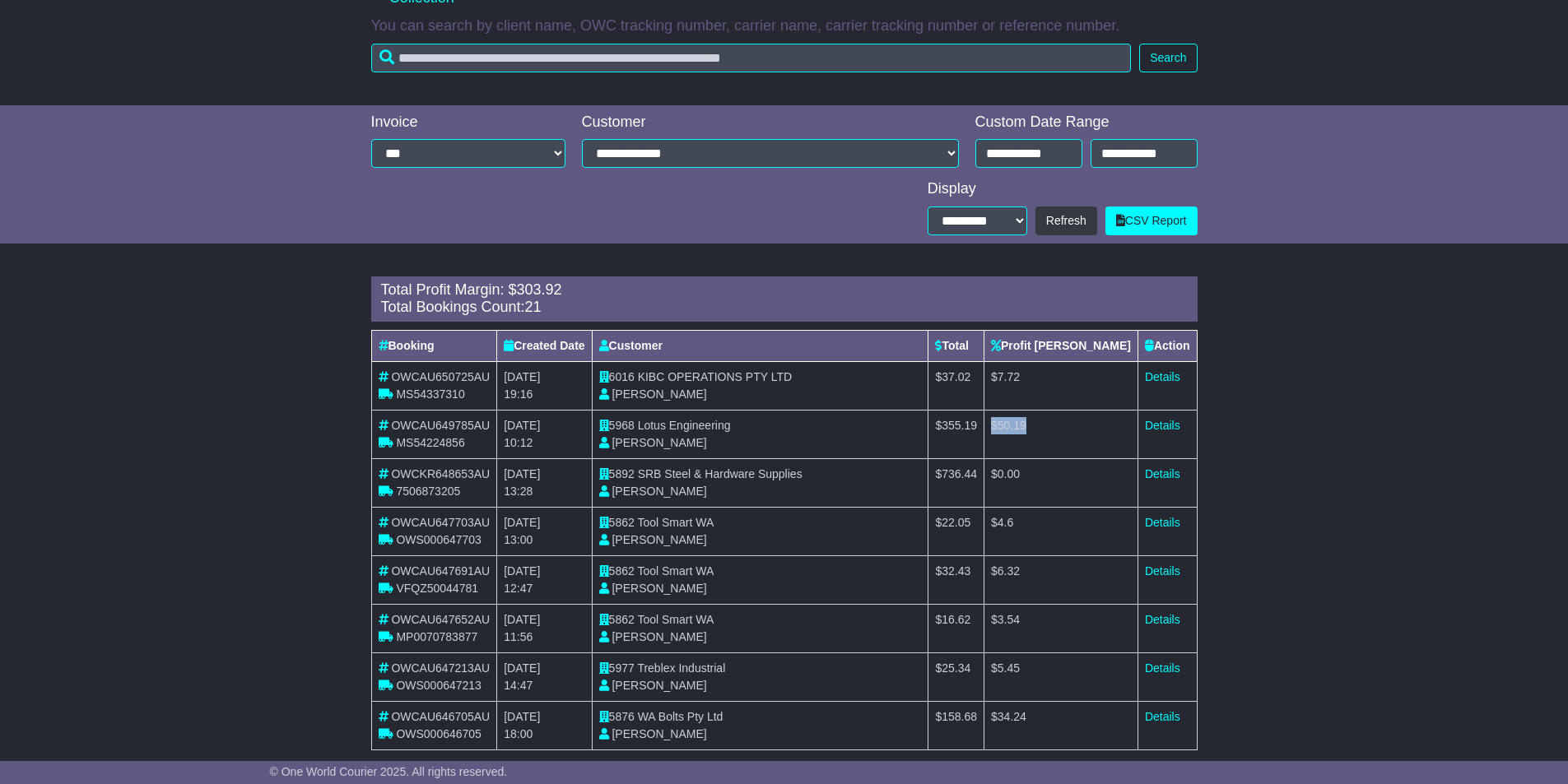
click at [1026, 420] on span "50.19" at bounding box center [1011, 425] width 29 height 13
click at [1082, 477] on td "$ 0.00" at bounding box center [1061, 483] width 154 height 49
click at [1020, 475] on span "0.00" at bounding box center [1008, 474] width 23 height 13
drag, startPoint x: 1075, startPoint y: 475, endPoint x: 1066, endPoint y: 524, distance: 49.8
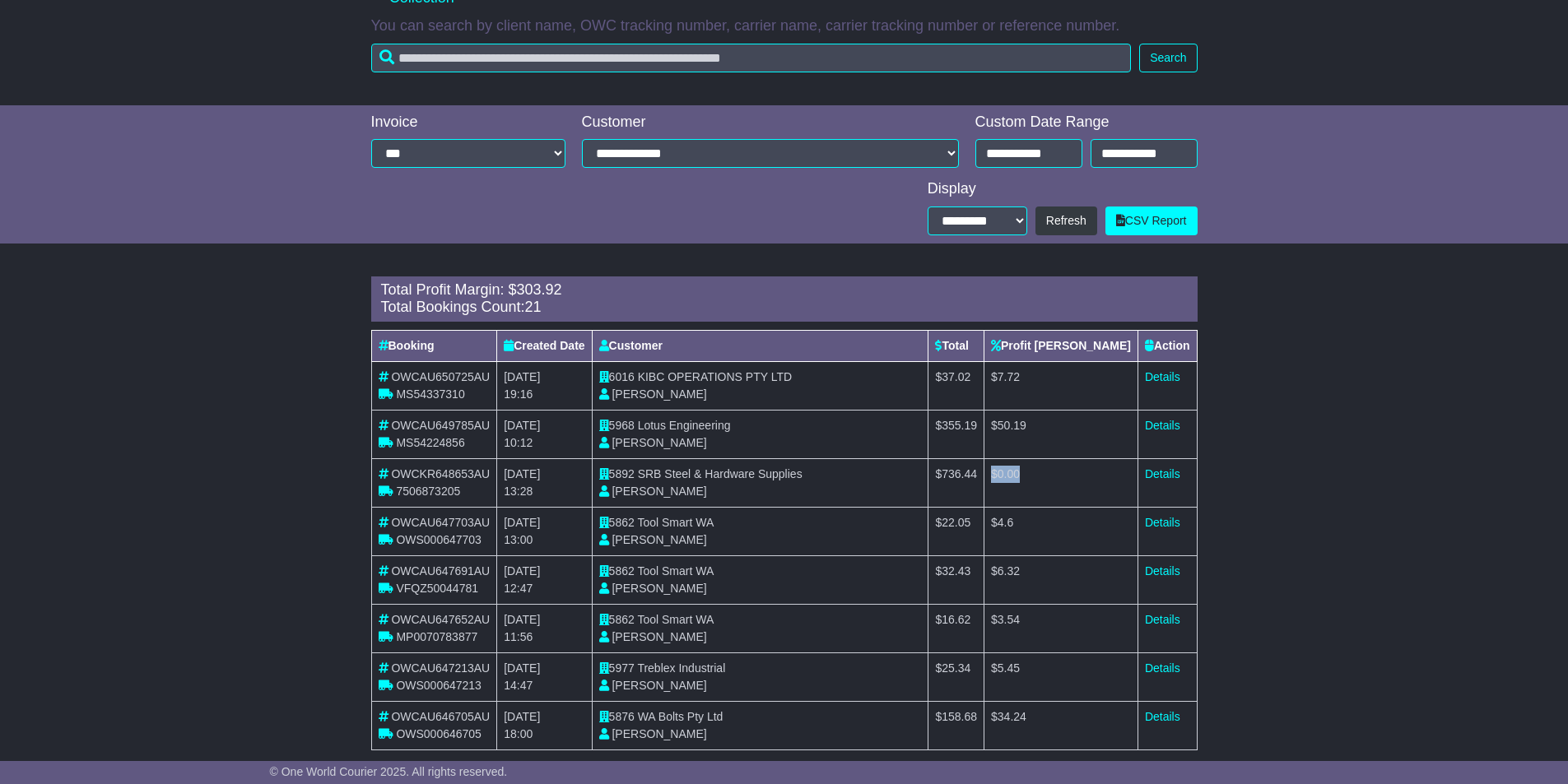
click at [1068, 509] on tbody "OWCAU650725AU MS54337310 24th September 2025 19:16 6016 KIBC OPERATIONS PTY LTD…" at bounding box center [783, 556] width 825 height 389
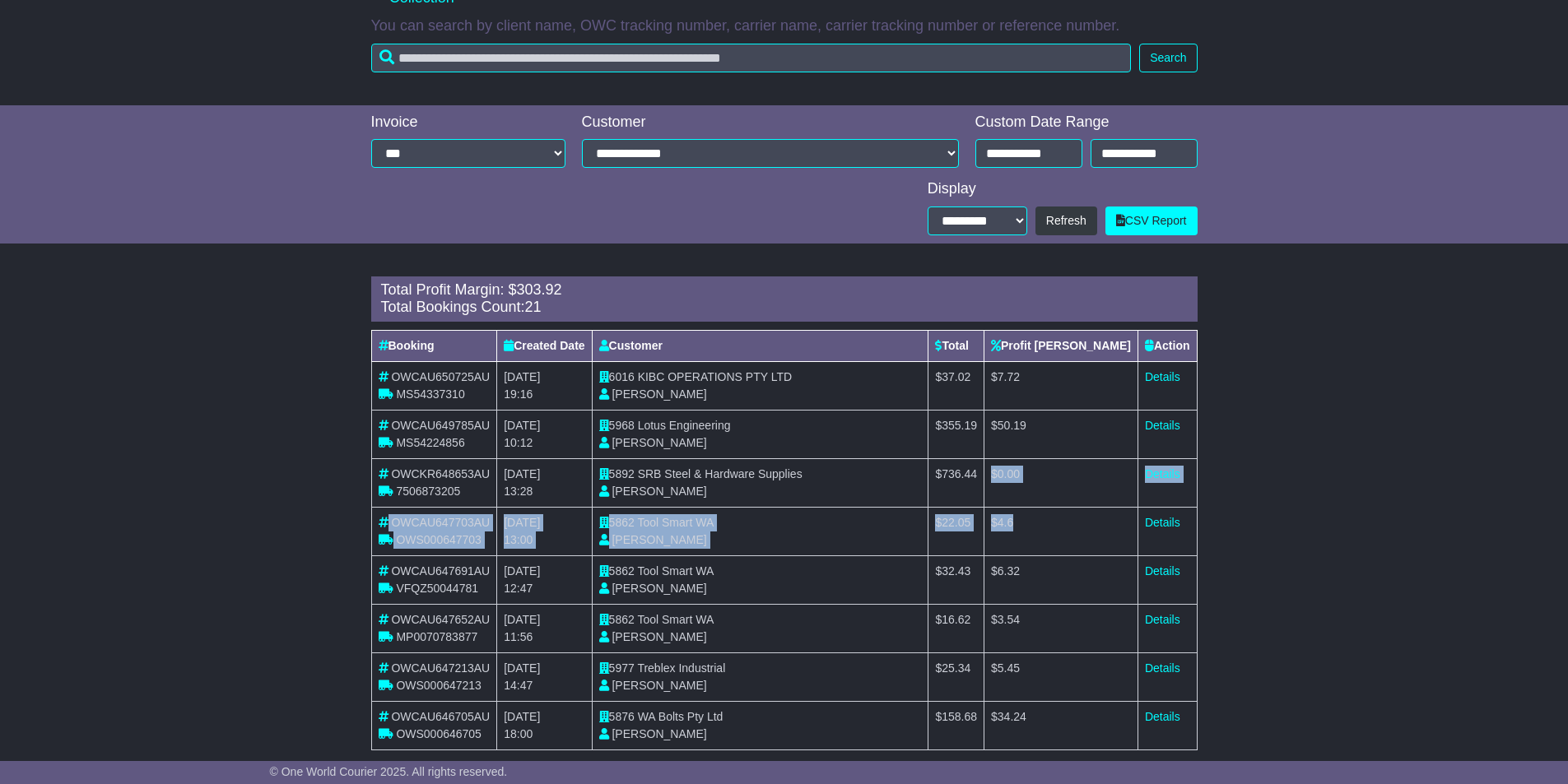
click at [1013, 524] on span "4.6" at bounding box center [1005, 523] width 16 height 13
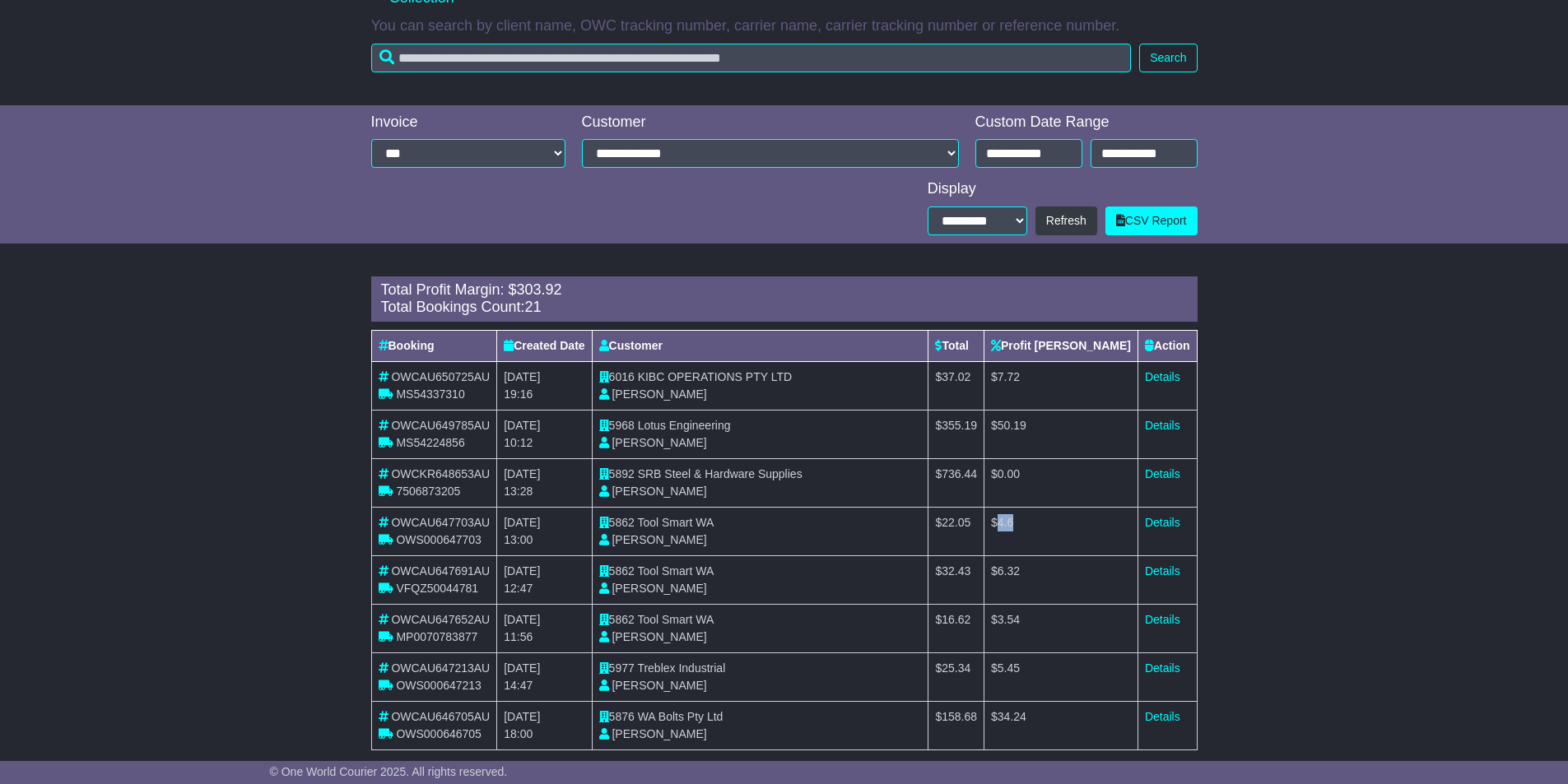
click at [1013, 524] on span "4.6" at bounding box center [1005, 523] width 16 height 13
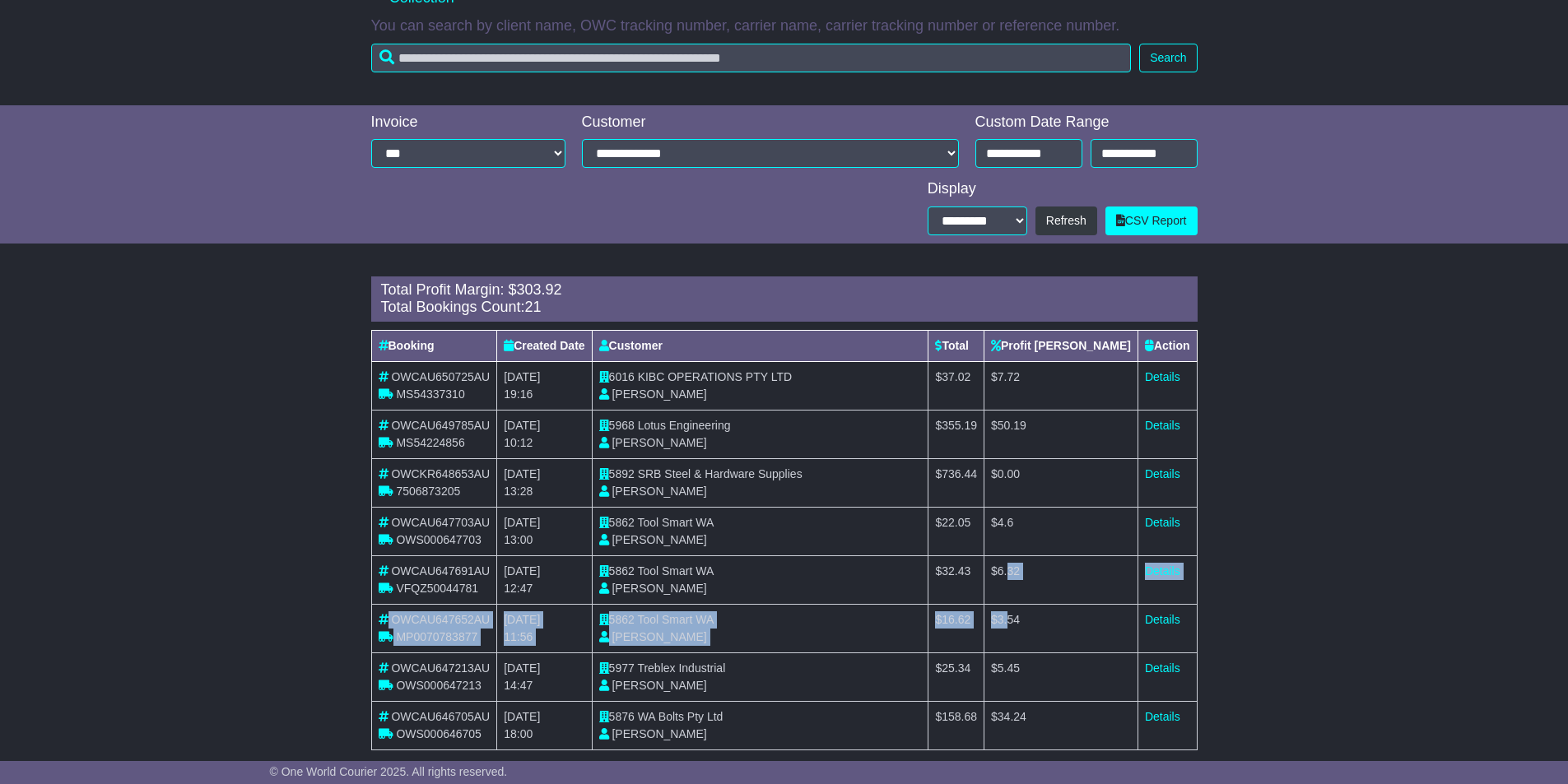
drag, startPoint x: 1068, startPoint y: 605, endPoint x: 1073, endPoint y: 620, distance: 15.8
click at [1069, 614] on tbody "OWCAU650725AU MS54337310 24th September 2025 19:16 6016 KIBC OPERATIONS PTY LTD…" at bounding box center [783, 556] width 825 height 389
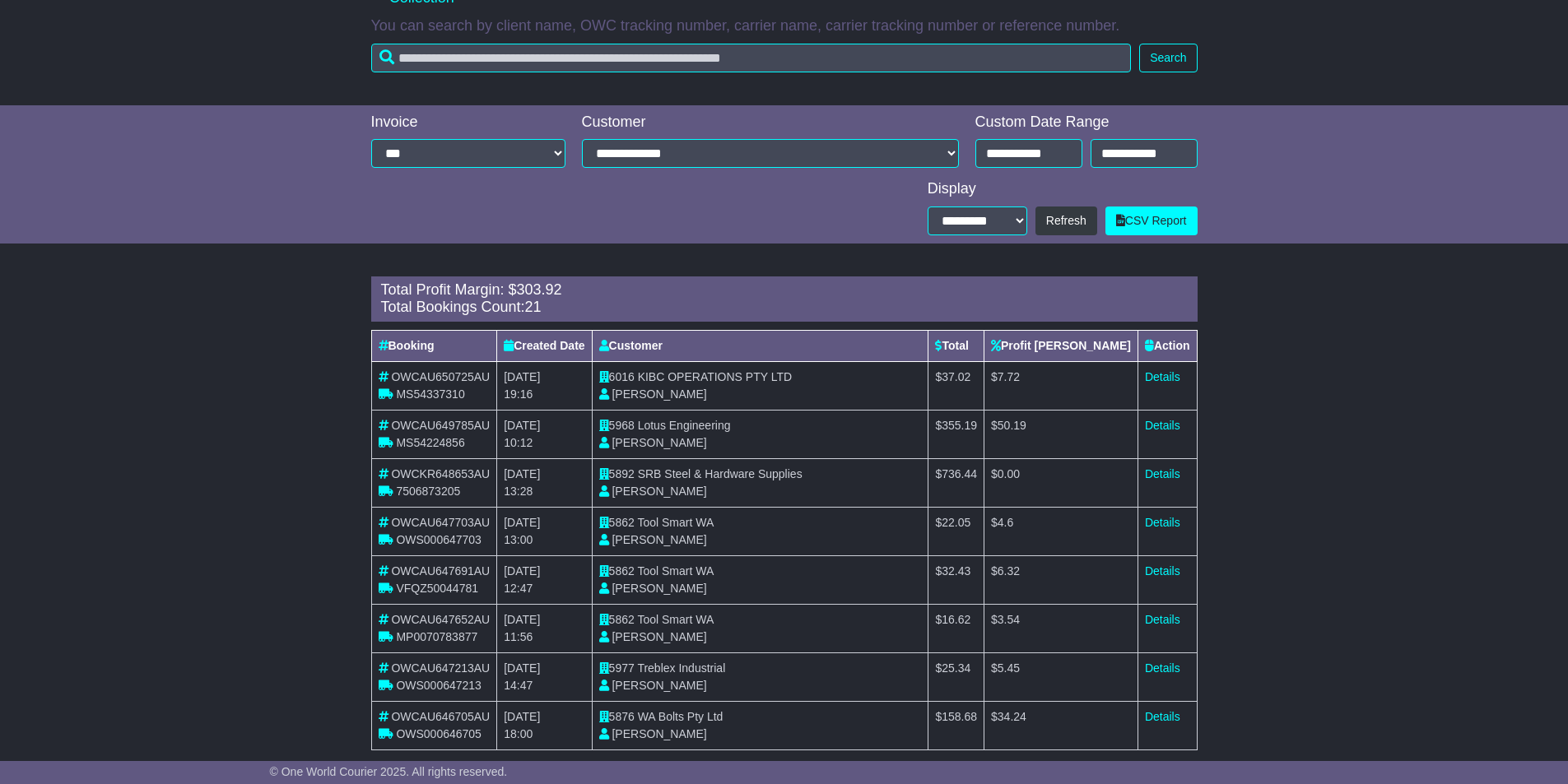
click at [1020, 623] on span "3.54" at bounding box center [1008, 620] width 23 height 13
click at [1079, 676] on td "$ 5.45" at bounding box center [1061, 677] width 154 height 49
click at [1020, 669] on span "5.45" at bounding box center [1008, 669] width 23 height 13
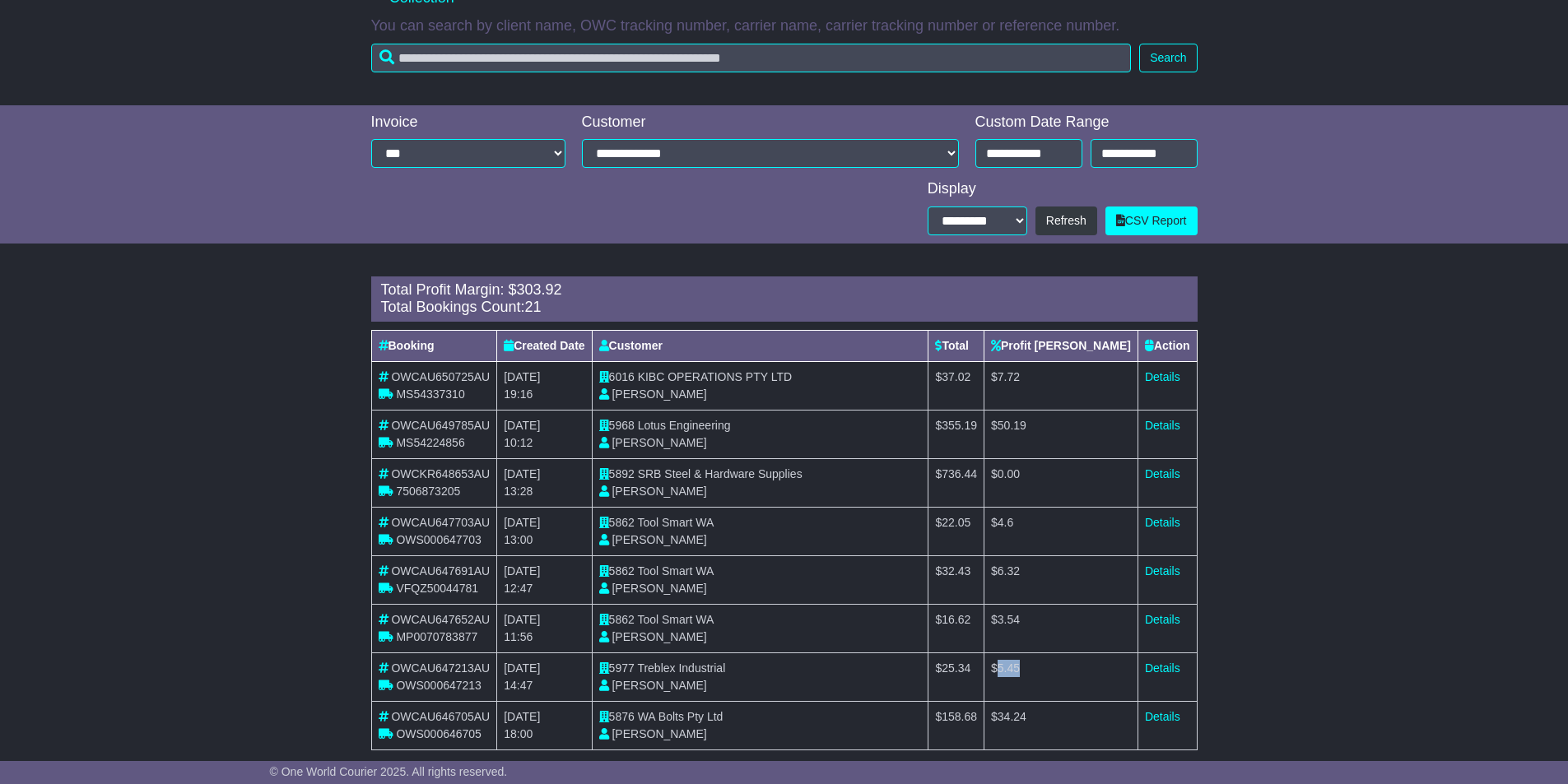
click at [1020, 669] on span "5.45" at bounding box center [1008, 669] width 23 height 13
click at [1061, 724] on td "$ 34.24" at bounding box center [1061, 726] width 154 height 49
click at [1026, 723] on span "34.24" at bounding box center [1011, 716] width 29 height 13
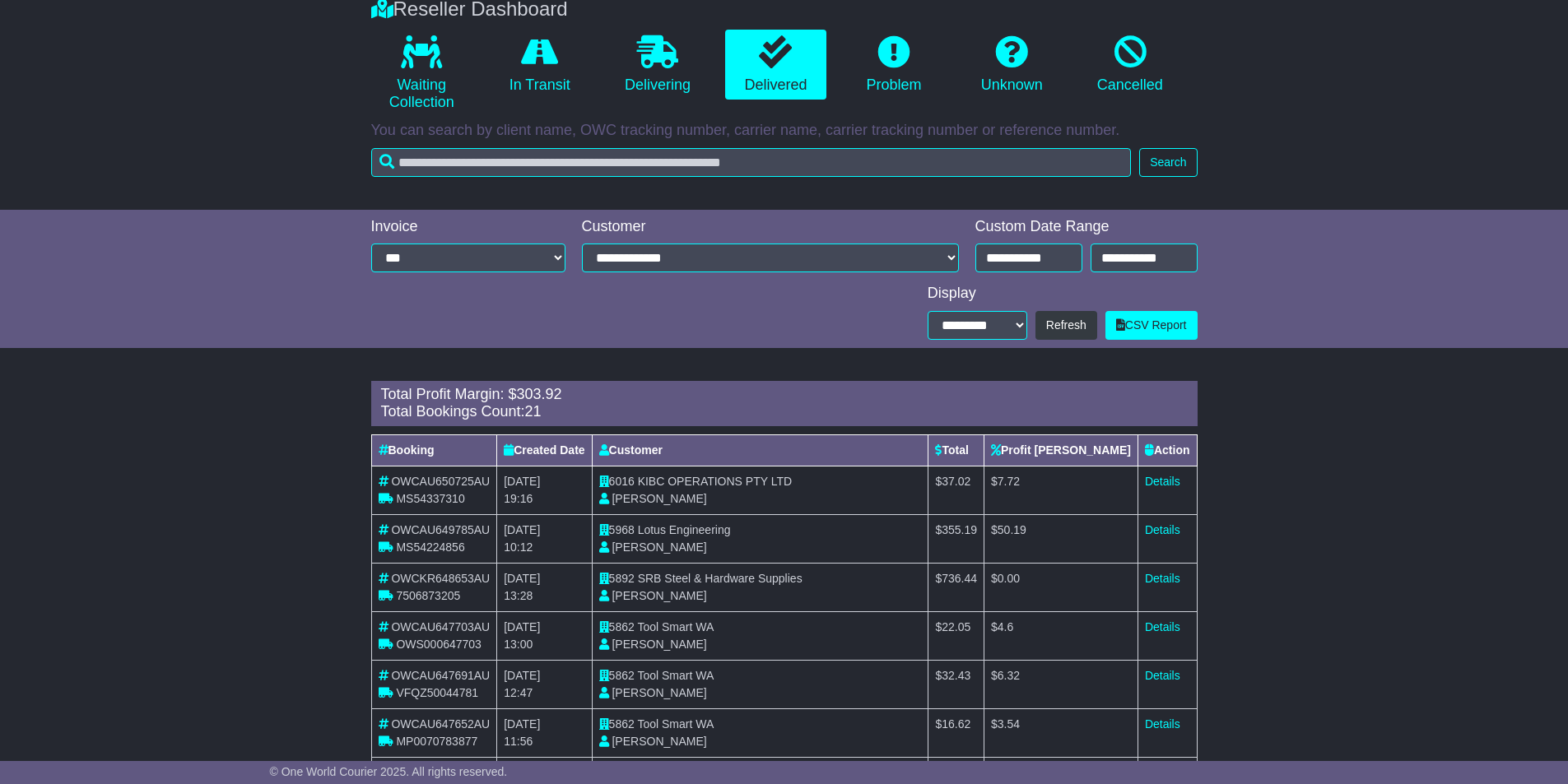
scroll to position [0, 0]
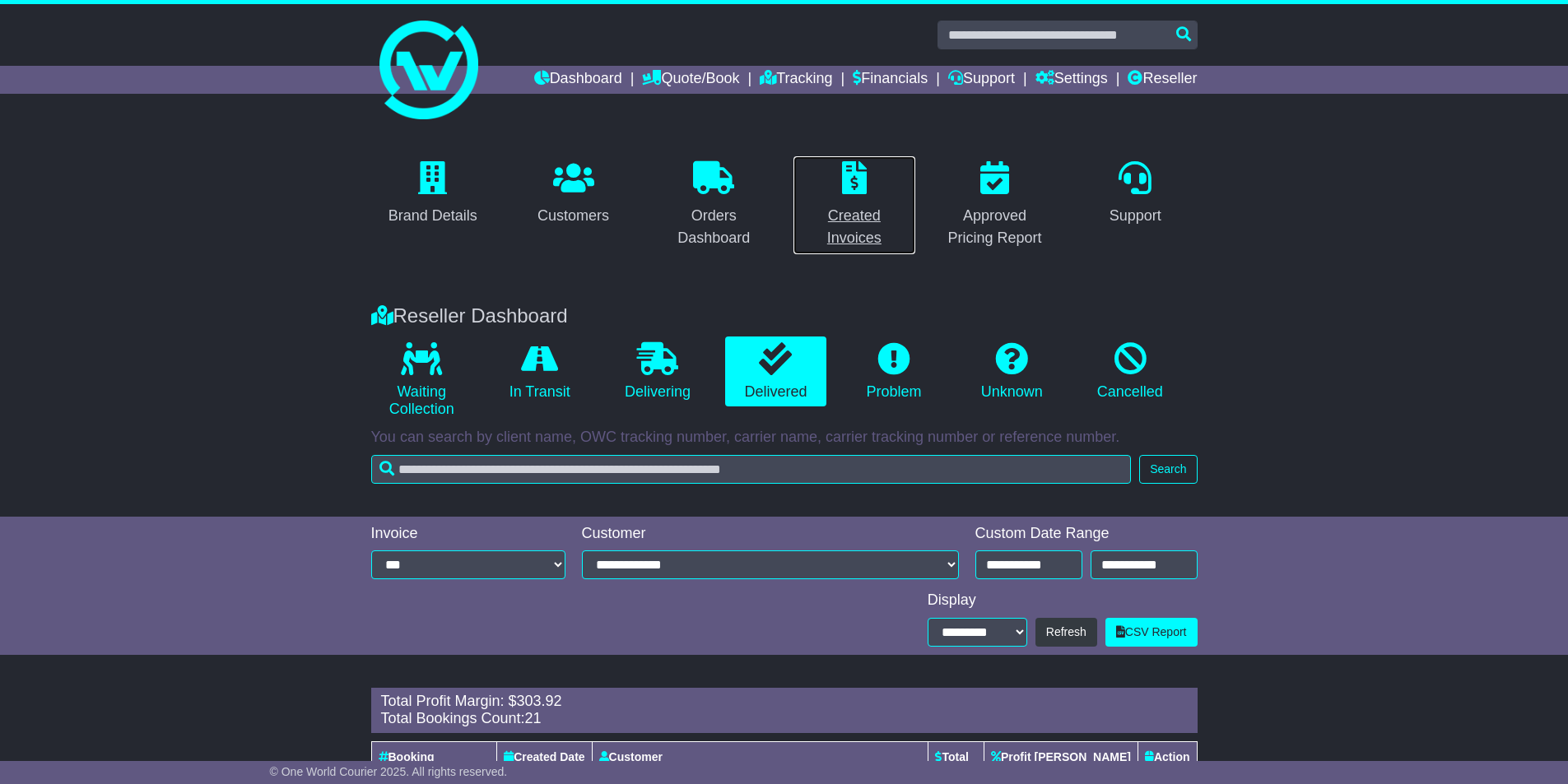
click at [869, 196] on p at bounding box center [854, 179] width 103 height 36
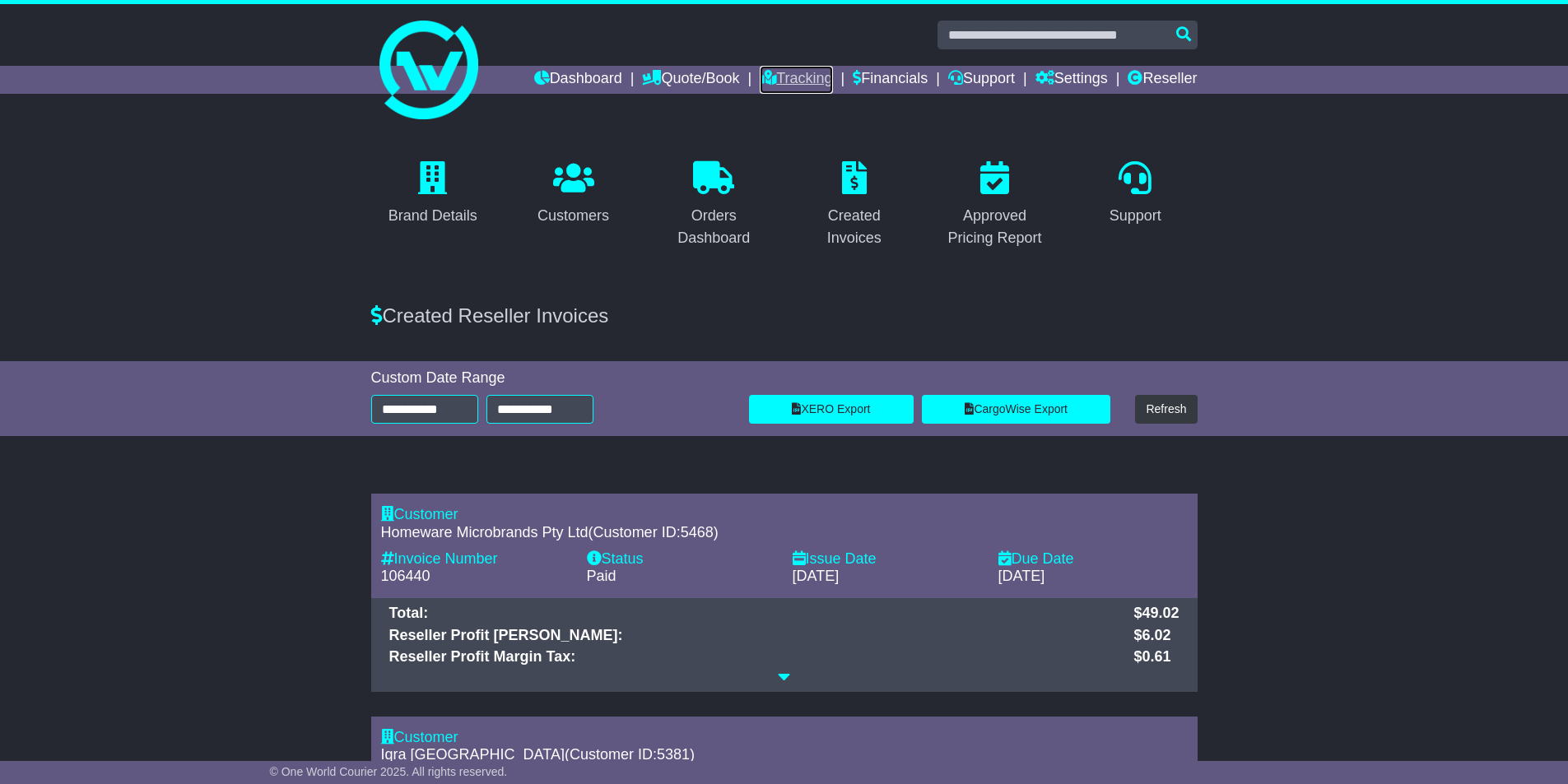
click at [784, 71] on link "Tracking" at bounding box center [795, 80] width 72 height 28
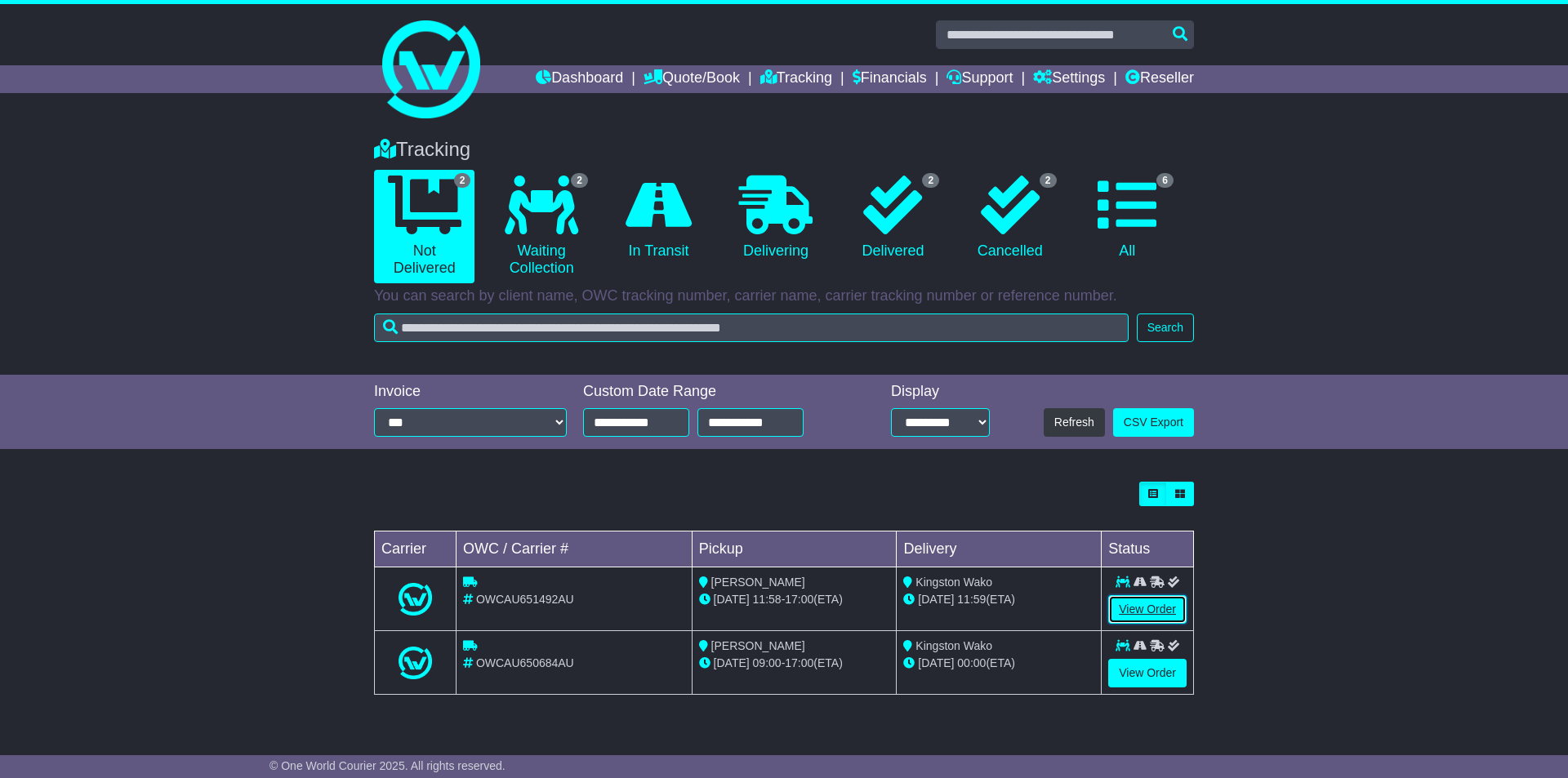
click at [1144, 605] on link "View Order" at bounding box center [1147, 609] width 78 height 29
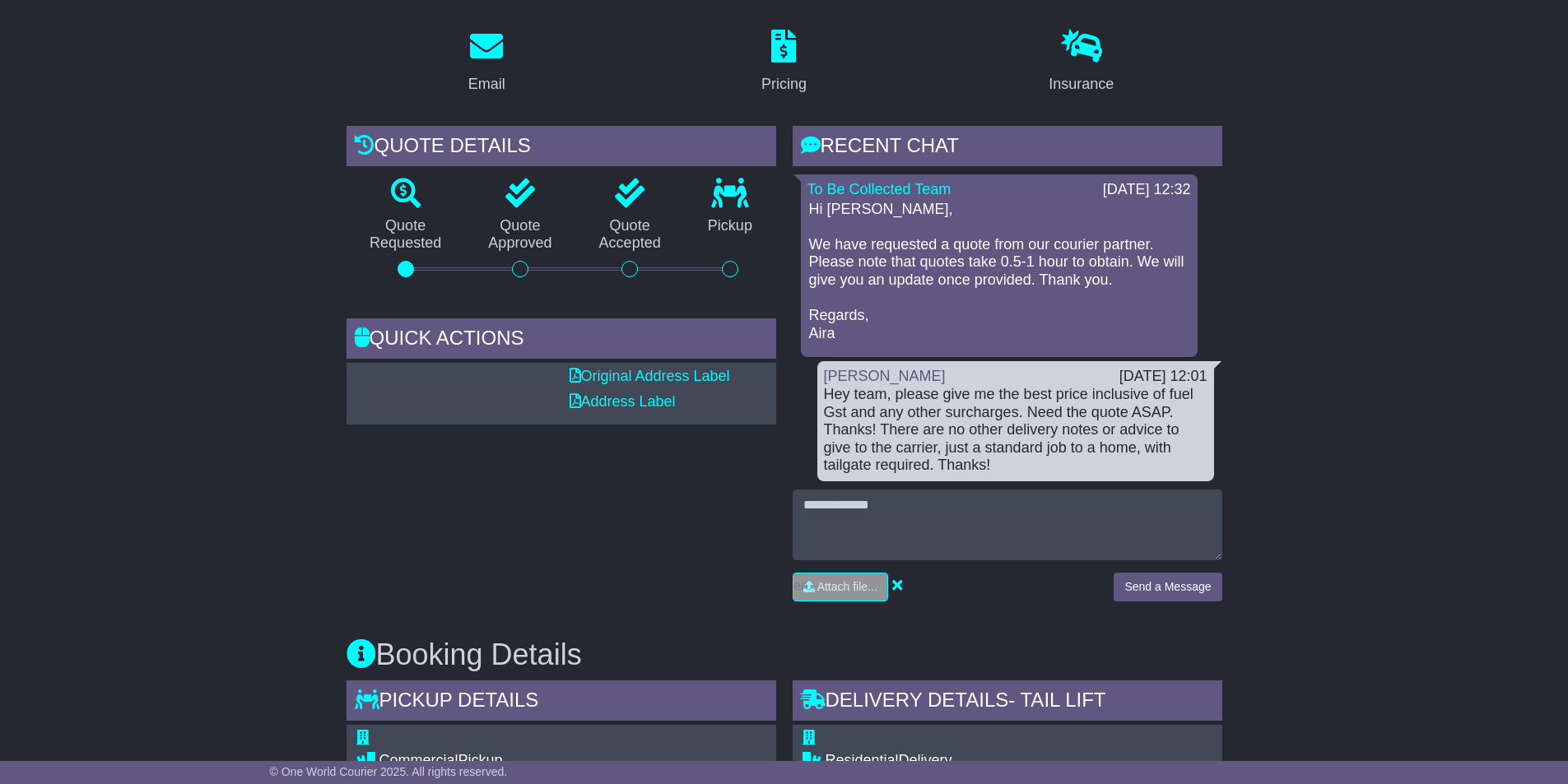
scroll to position [247, 0]
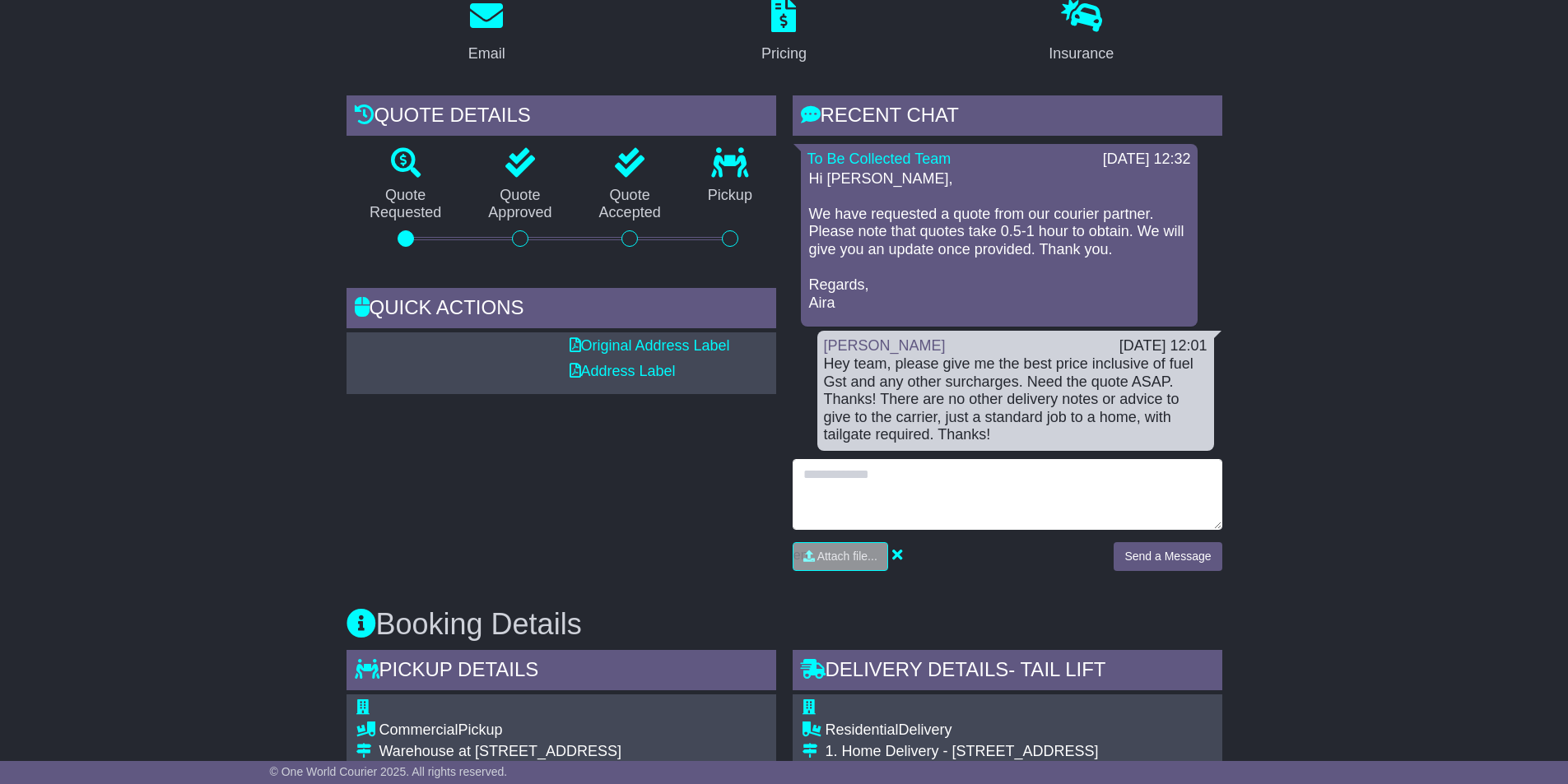
click at [891, 503] on textarea at bounding box center [1007, 494] width 429 height 70
type textarea "**********"
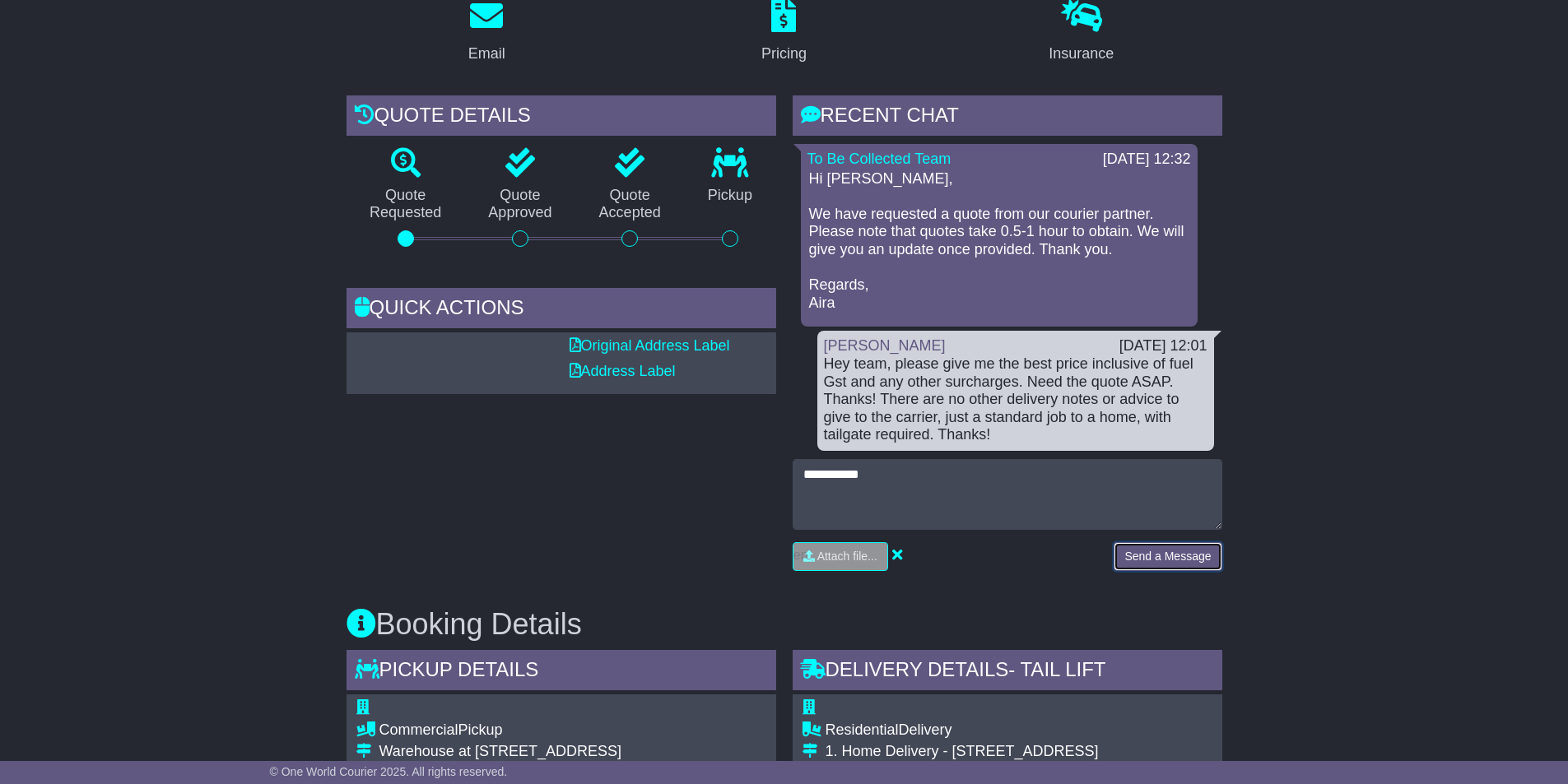
click at [1176, 561] on button "Send a Message" at bounding box center [1167, 557] width 108 height 29
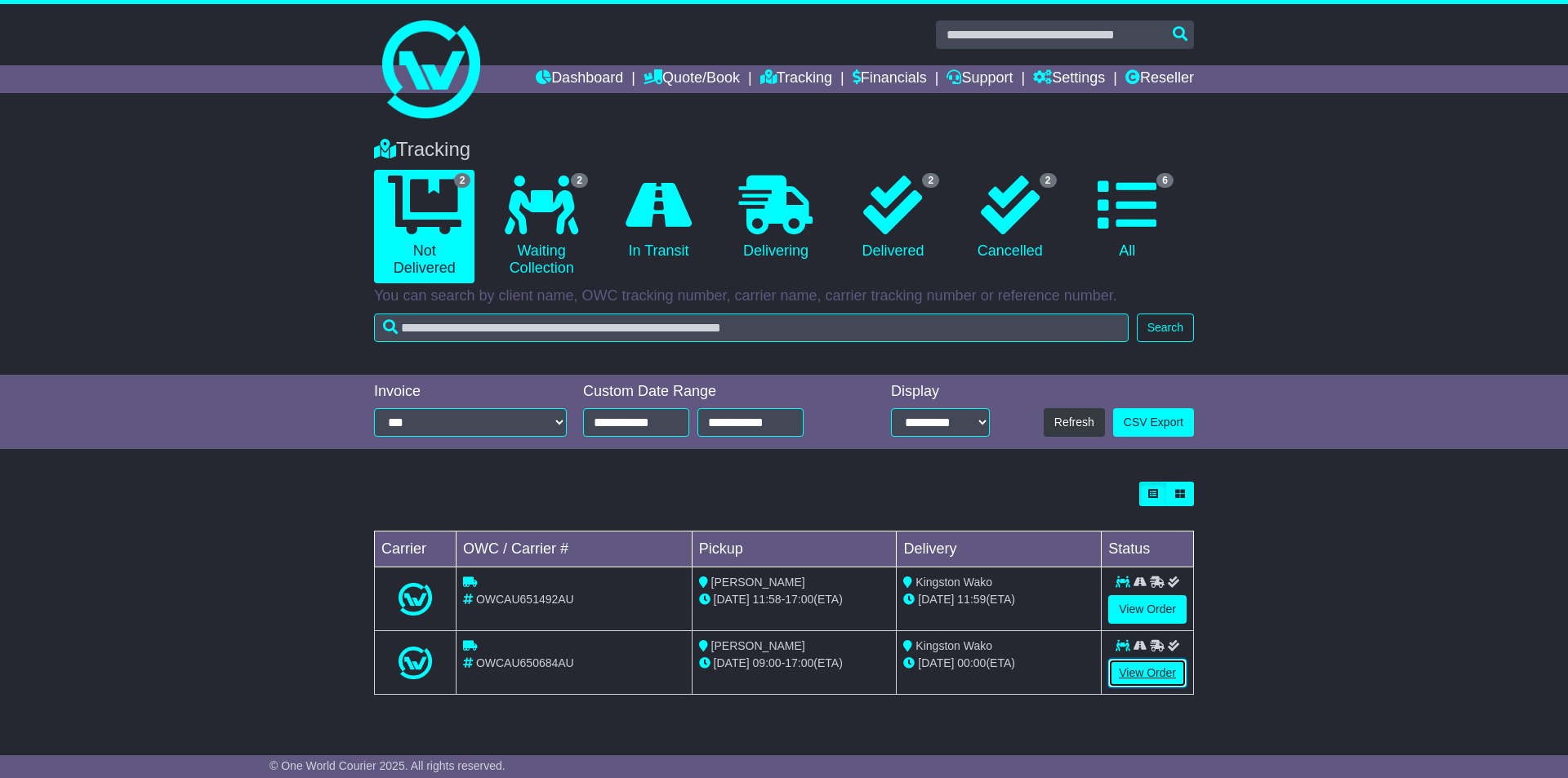
click at [1136, 664] on link "View Order" at bounding box center [1147, 673] width 78 height 29
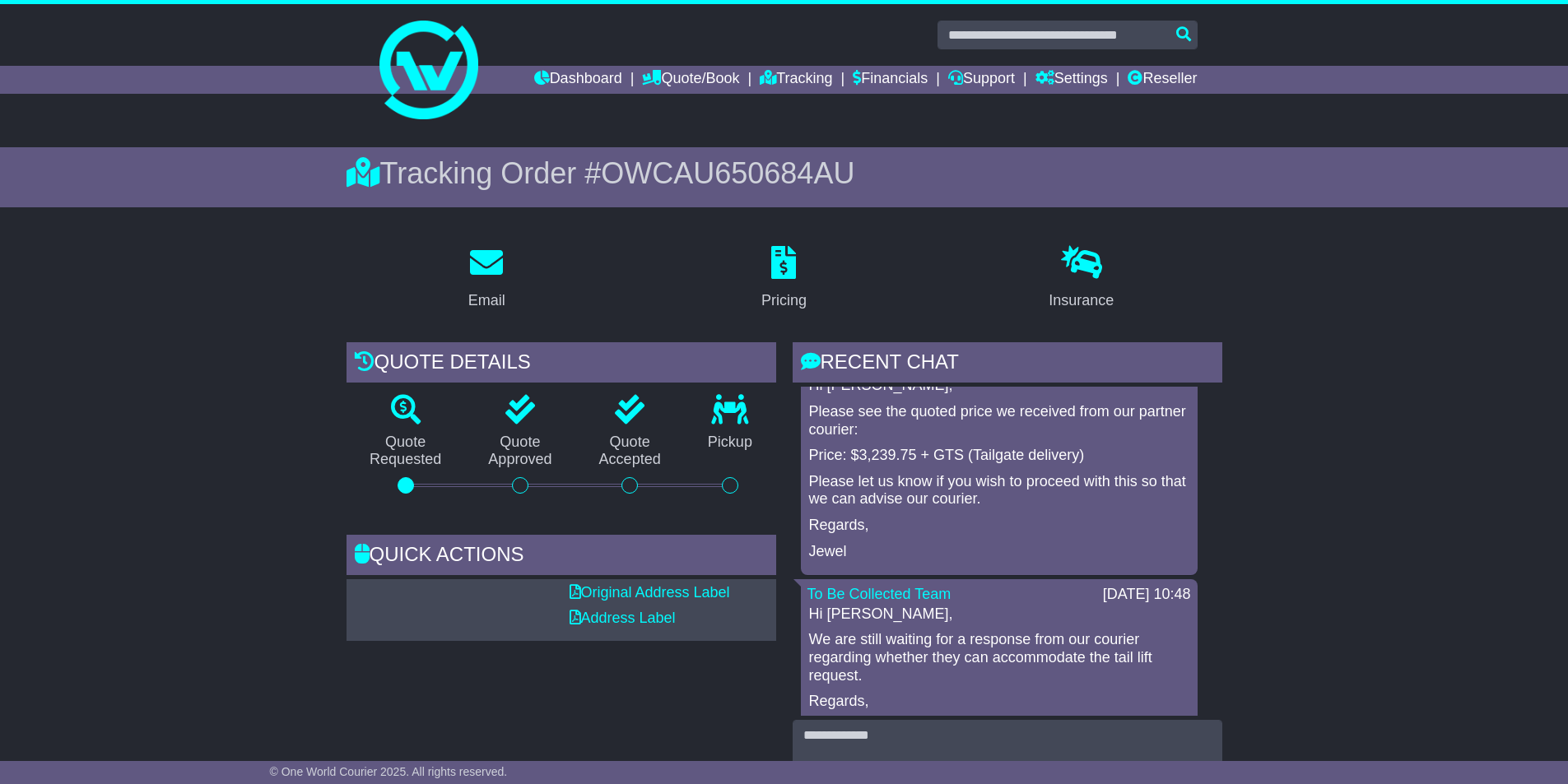
scroll to position [1189, 0]
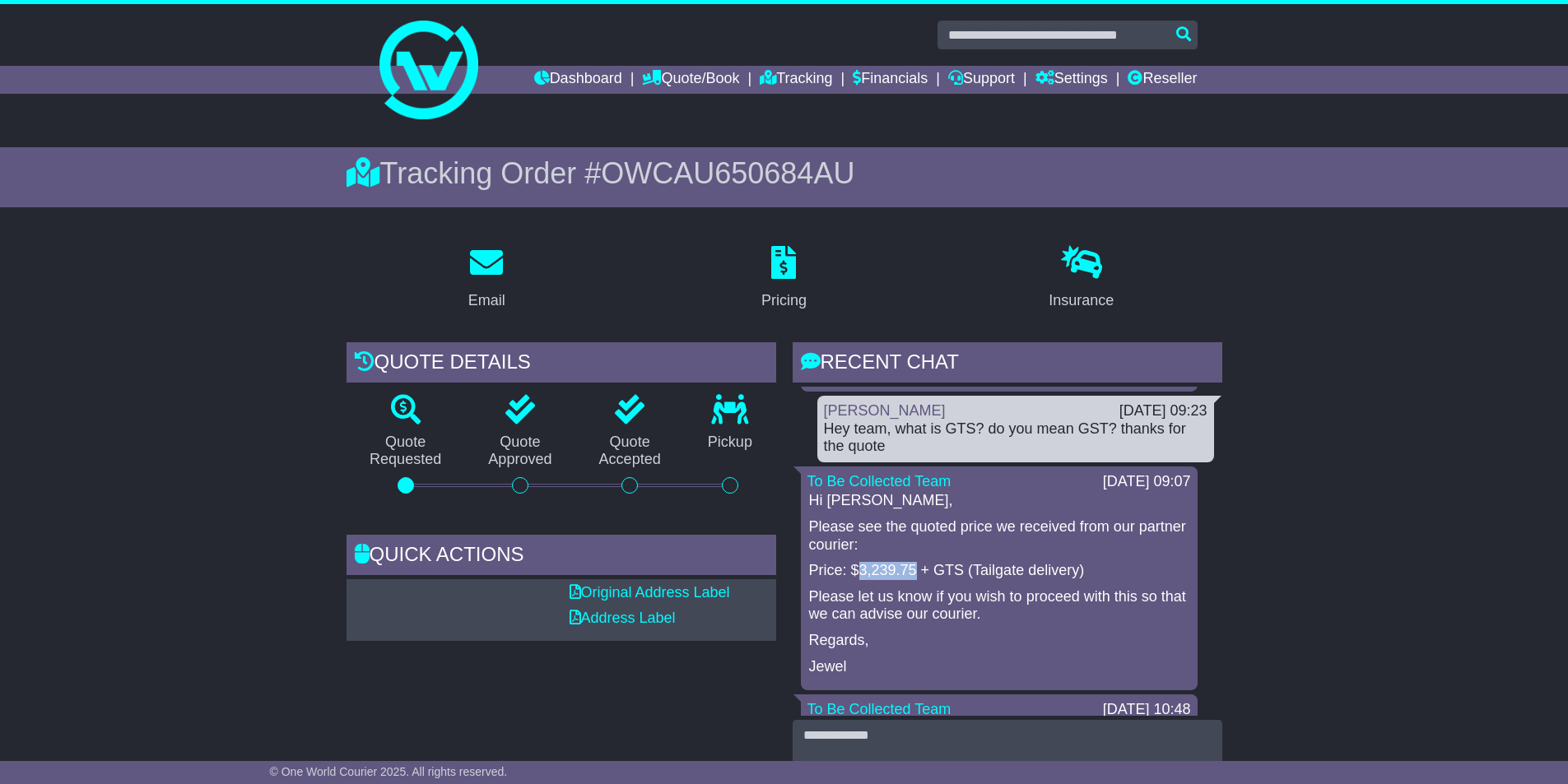
drag, startPoint x: 855, startPoint y: 574, endPoint x: 914, endPoint y: 575, distance: 59.0
click at [914, 575] on p "Price: $3,239.75 + GTS (Tailgate delivery)" at bounding box center [999, 571] width 380 height 18
